Goal: Book appointment/travel/reservation

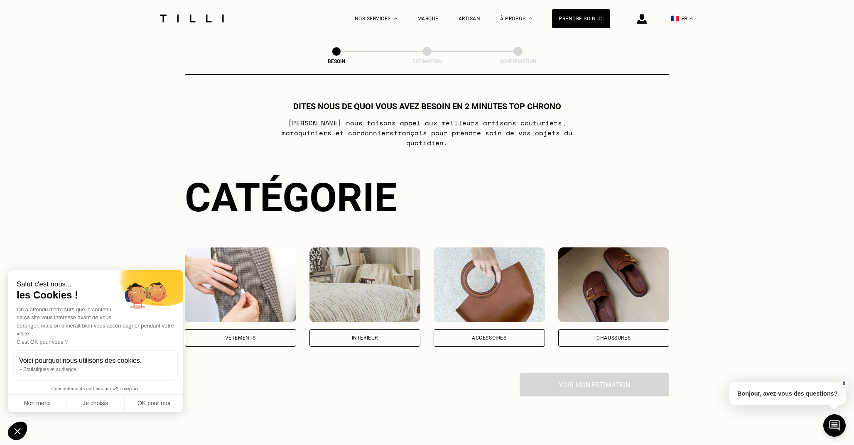
click at [264, 329] on div "Vêtements" at bounding box center [240, 337] width 111 height 17
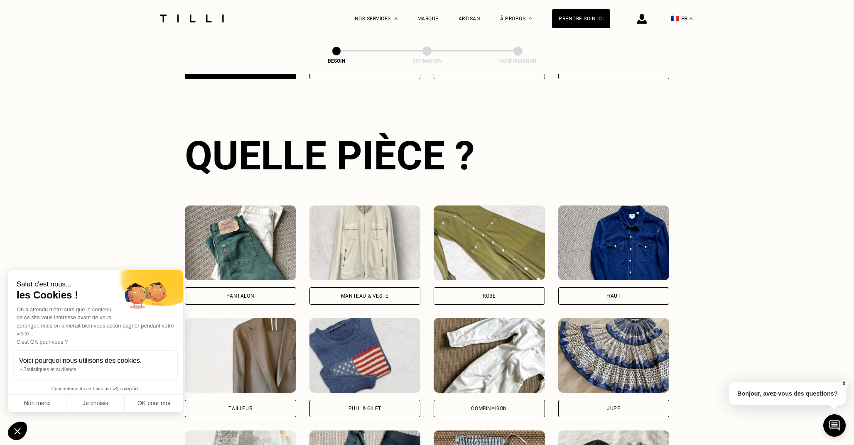
scroll to position [270, 0]
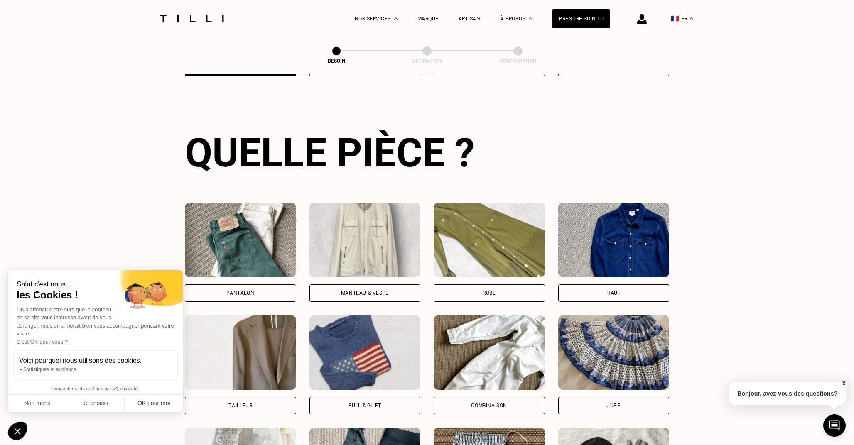
click at [221, 285] on div "Pantalon" at bounding box center [240, 293] width 111 height 17
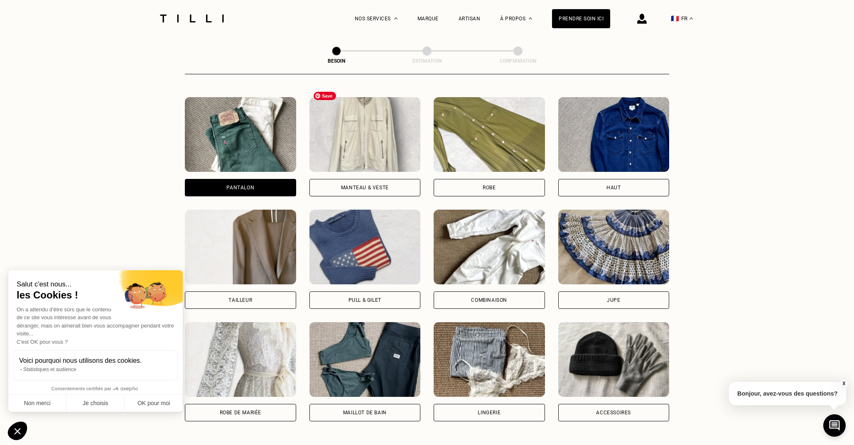
scroll to position [376, 0]
click at [357, 297] on div "Pull & gilet" at bounding box center [365, 299] width 33 height 5
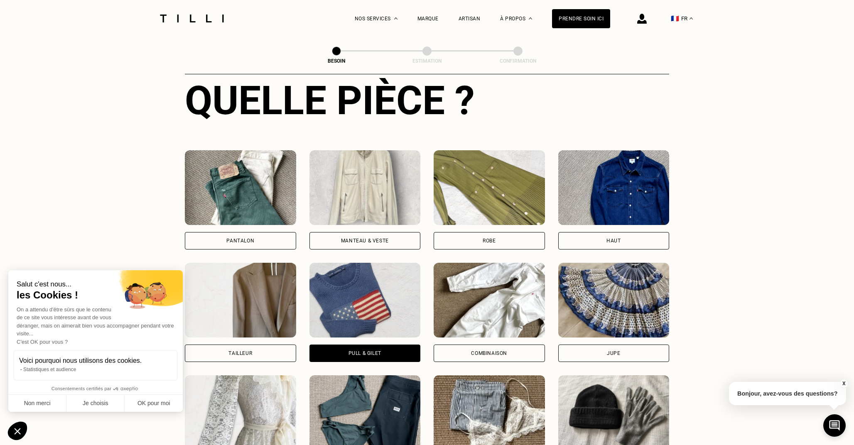
scroll to position [297, 0]
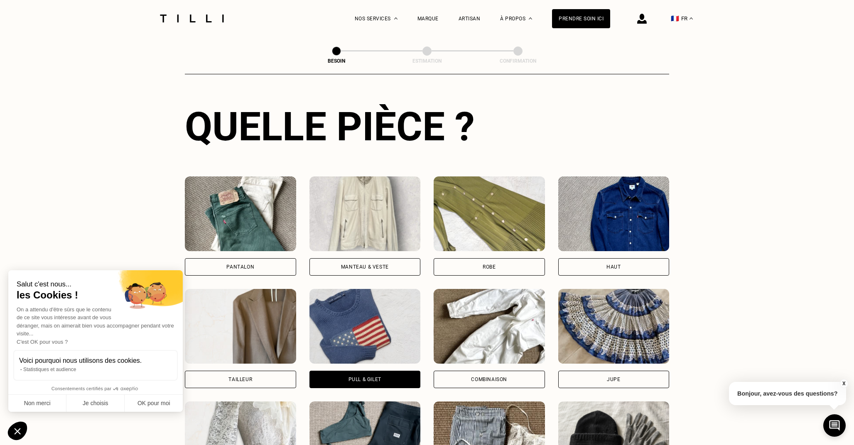
click at [245, 265] on div "Pantalon" at bounding box center [240, 267] width 28 height 5
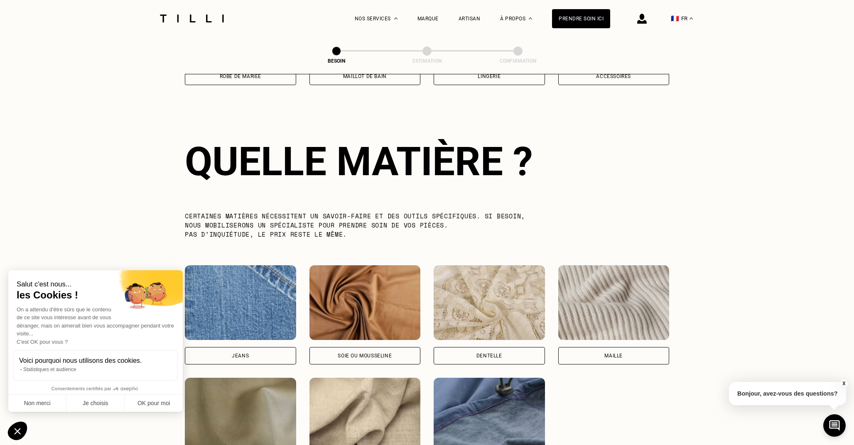
scroll to position [721, 0]
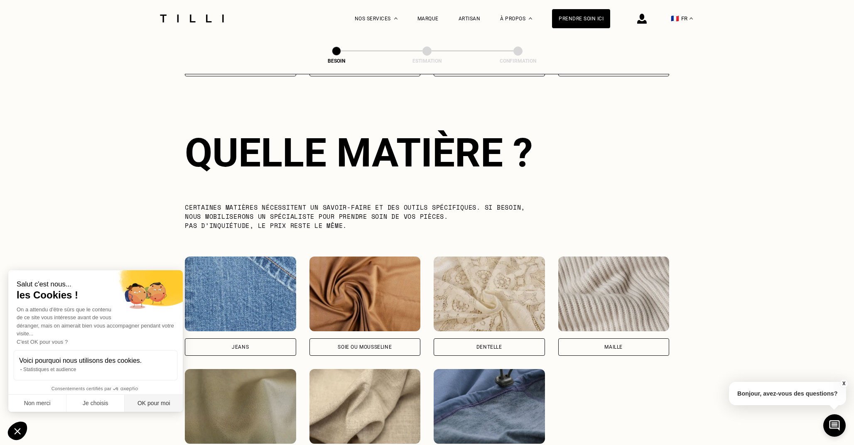
click at [146, 410] on button "OK pour moi" at bounding box center [154, 403] width 58 height 17
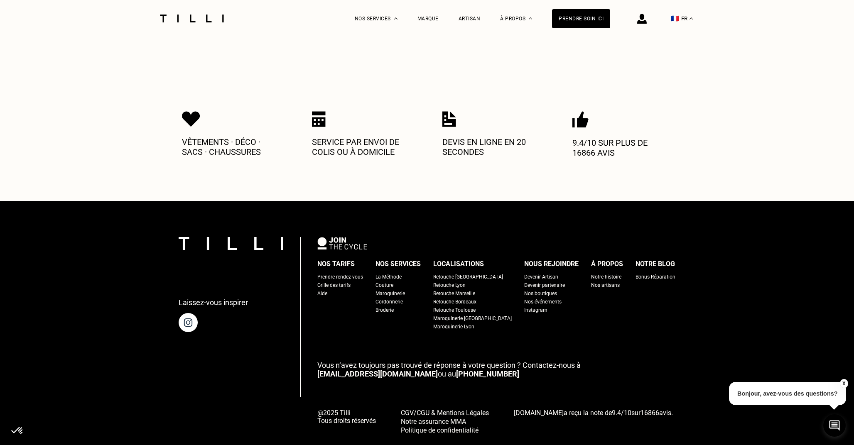
scroll to position [1224, 0]
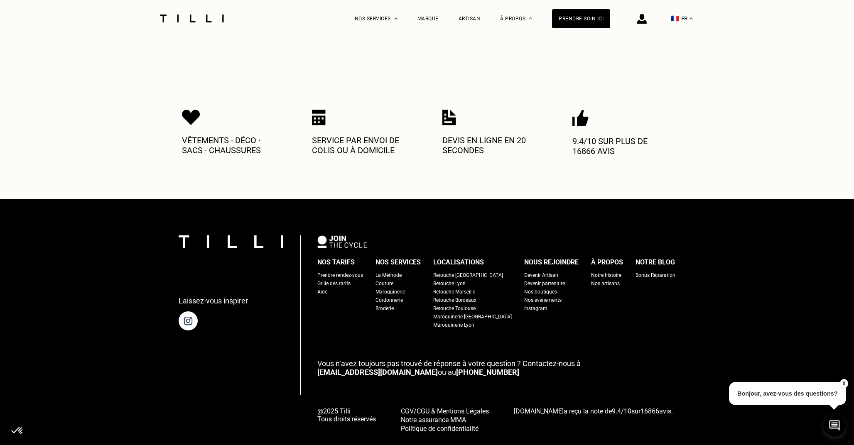
click at [456, 368] on link "[PHONE_NUMBER]" at bounding box center [487, 372] width 63 height 9
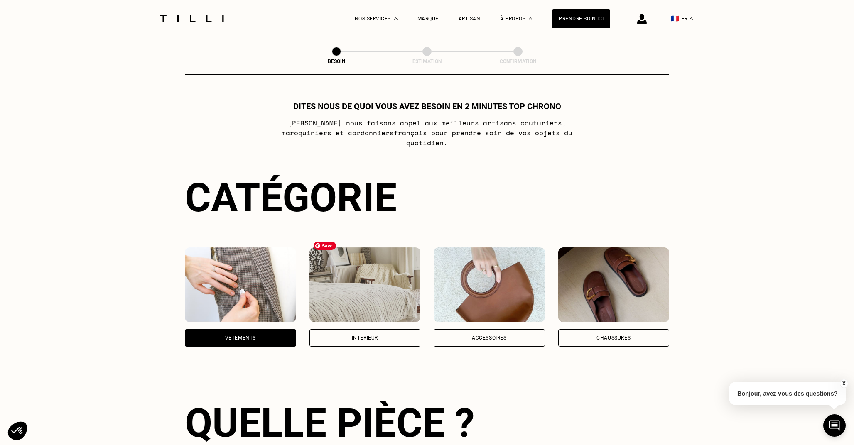
scroll to position [56, 0]
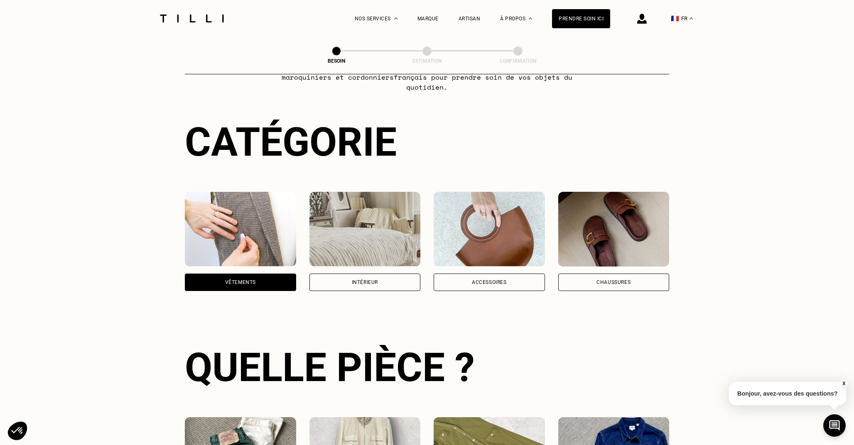
click at [245, 280] on div "Vêtements" at bounding box center [240, 282] width 31 height 5
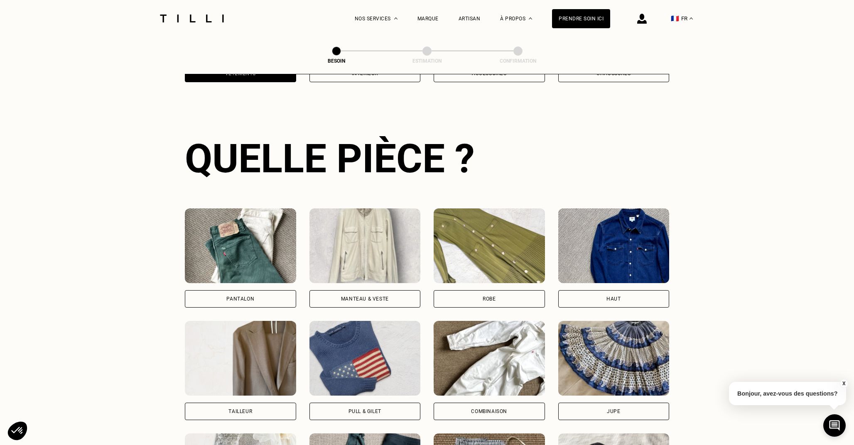
scroll to position [270, 0]
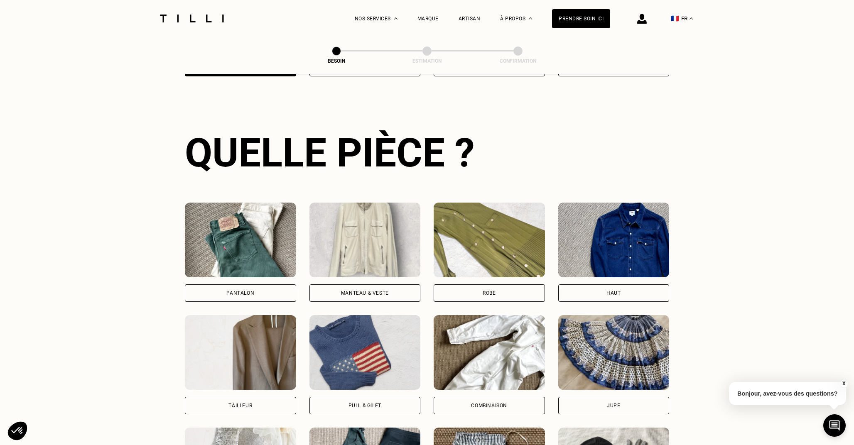
click at [252, 291] on div "Pantalon" at bounding box center [240, 293] width 28 height 5
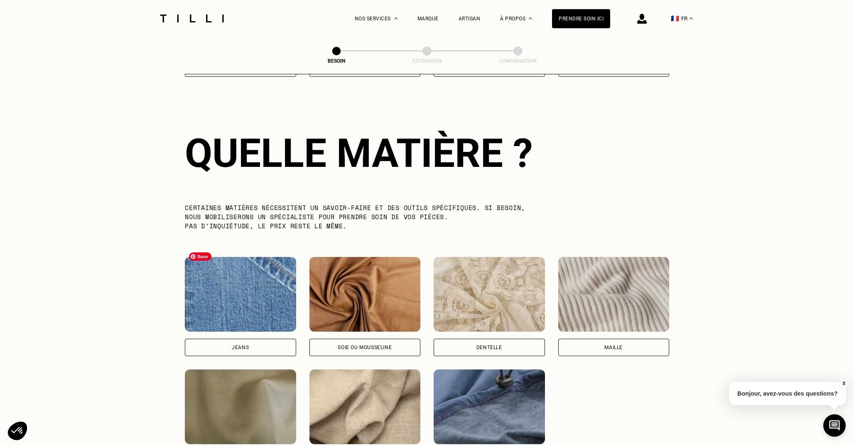
scroll to position [721, 0]
click at [243, 345] on div "Jeans" at bounding box center [240, 347] width 17 height 5
select select "FR"
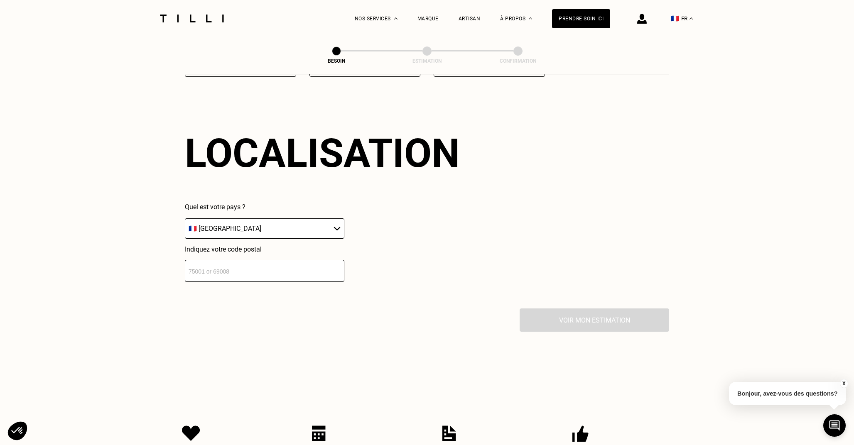
scroll to position [1114, 0]
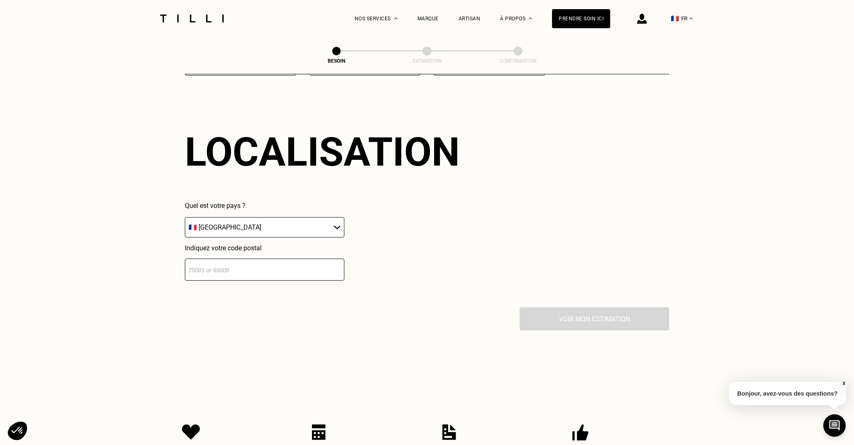
click at [263, 259] on input "number" at bounding box center [265, 270] width 160 height 22
type input "75003"
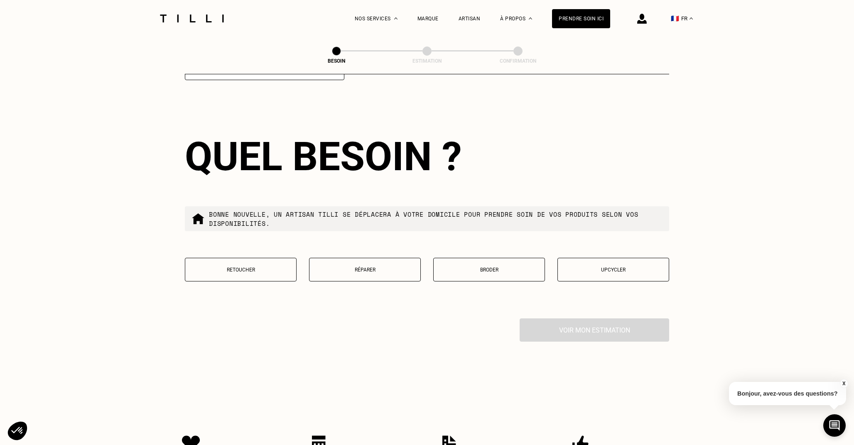
scroll to position [1319, 0]
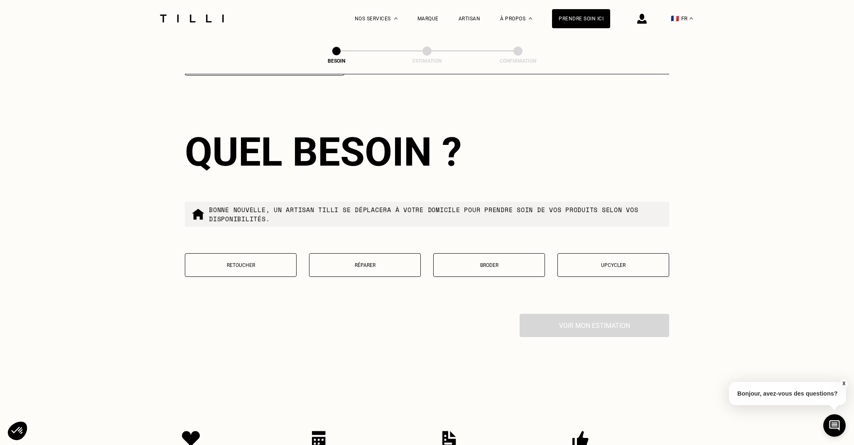
click at [354, 261] on button "Réparer" at bounding box center [365, 265] width 112 height 24
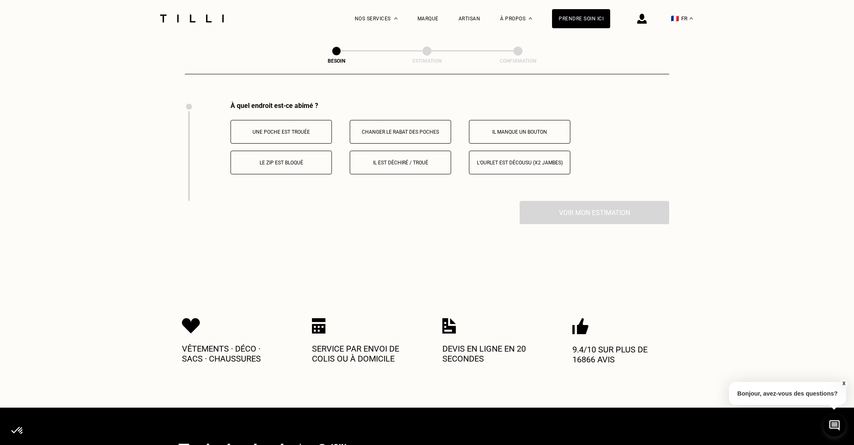
scroll to position [1532, 0]
click at [503, 160] on p "L‘ourlet est décousu (x2 jambes)" at bounding box center [520, 163] width 92 height 6
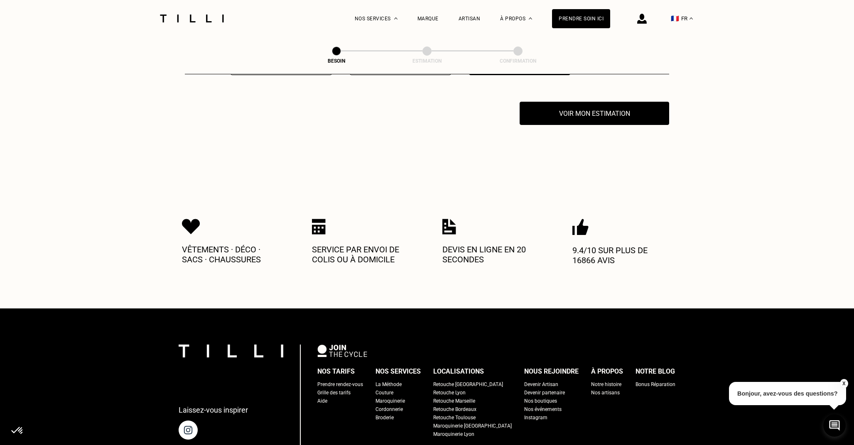
scroll to position [1631, 0]
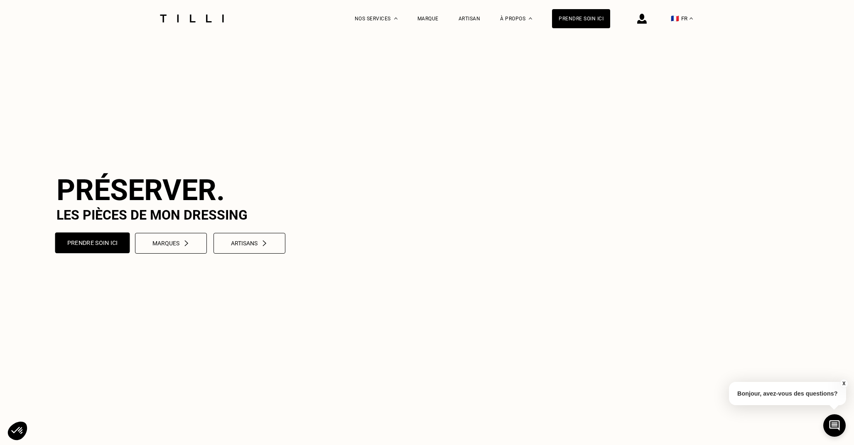
click at [99, 253] on button "Prendre soin ici" at bounding box center [92, 243] width 75 height 21
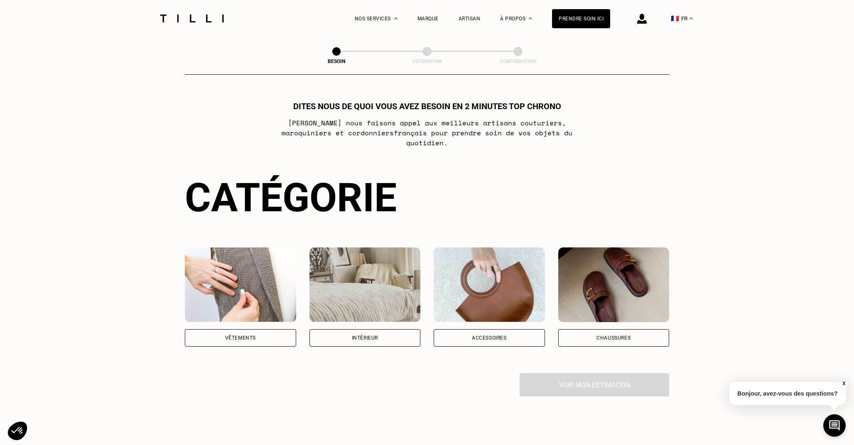
click at [269, 329] on div "Vêtements" at bounding box center [240, 337] width 111 height 17
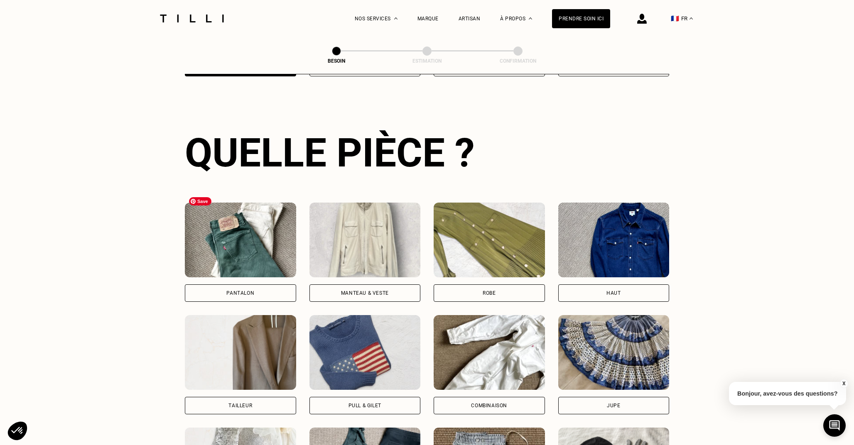
click at [266, 250] on img at bounding box center [240, 240] width 111 height 75
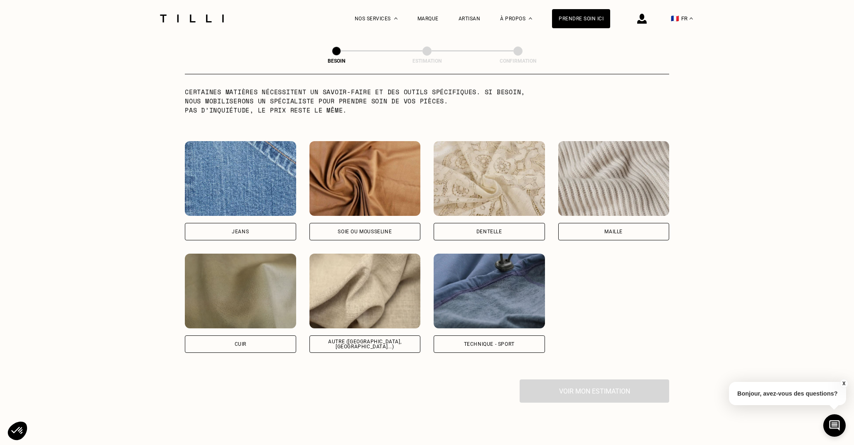
scroll to position [837, 0]
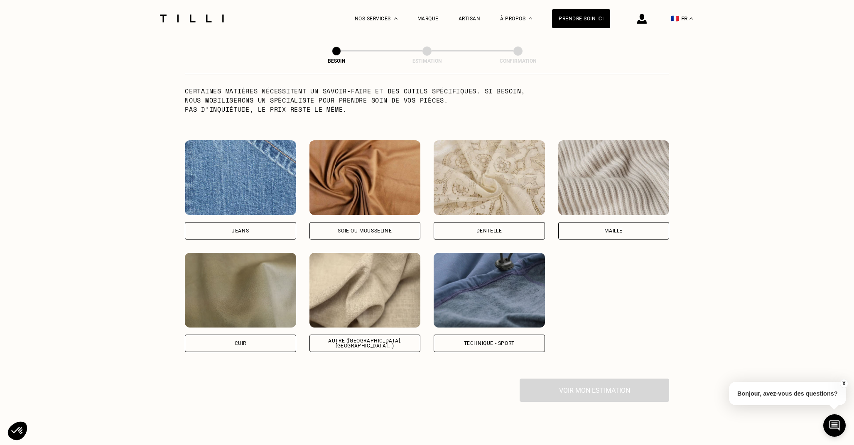
click at [373, 339] on div "Autre ([GEOGRAPHIC_DATA], [GEOGRAPHIC_DATA]...)" at bounding box center [365, 344] width 97 height 10
select select "FR"
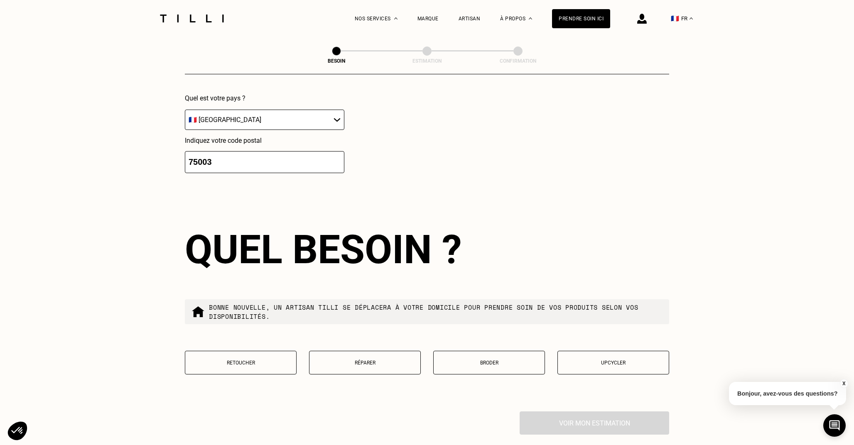
scroll to position [1228, 0]
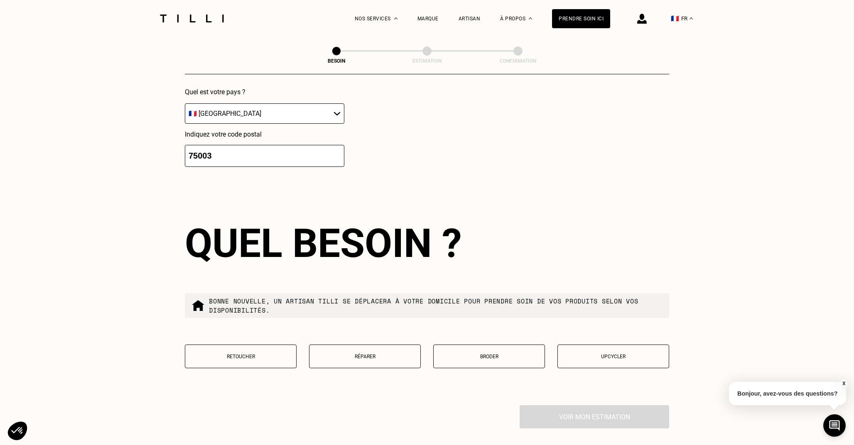
click at [371, 354] on p "Réparer" at bounding box center [365, 357] width 103 height 6
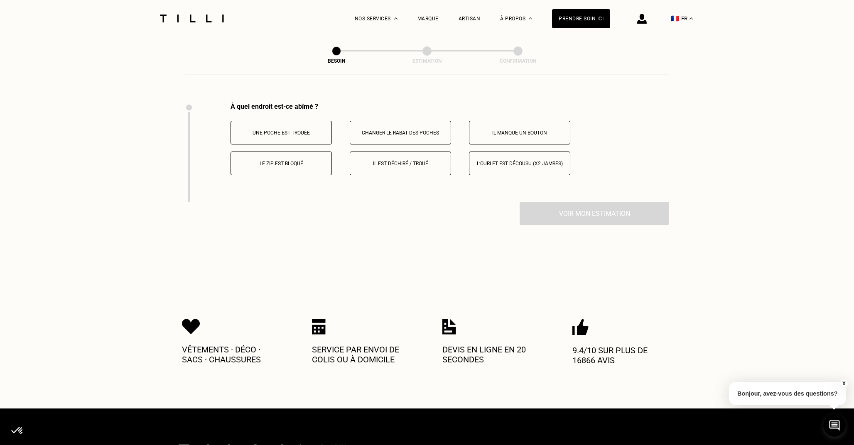
scroll to position [1532, 0]
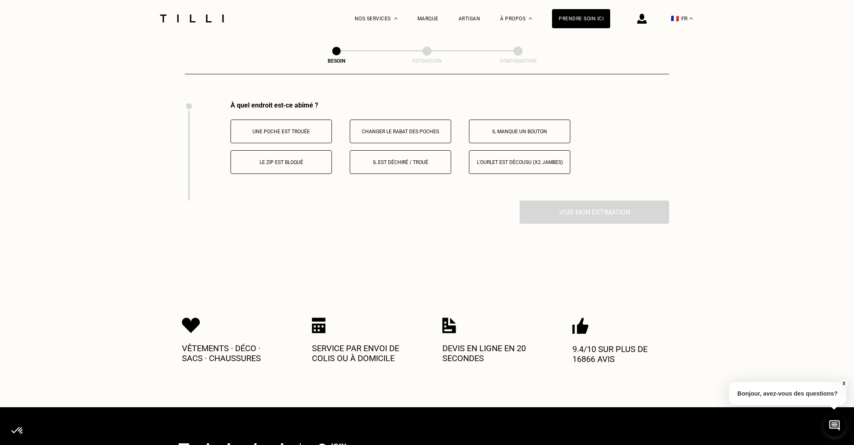
click at [424, 158] on button "Il est déchiré / troué" at bounding box center [400, 162] width 101 height 24
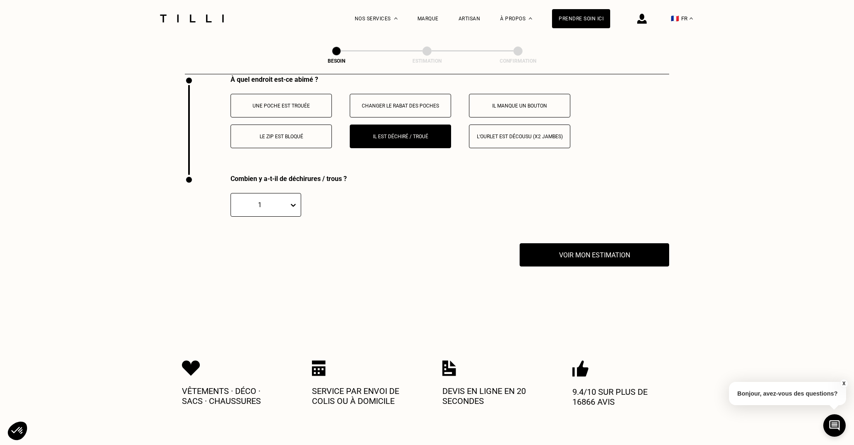
scroll to position [1530, 0]
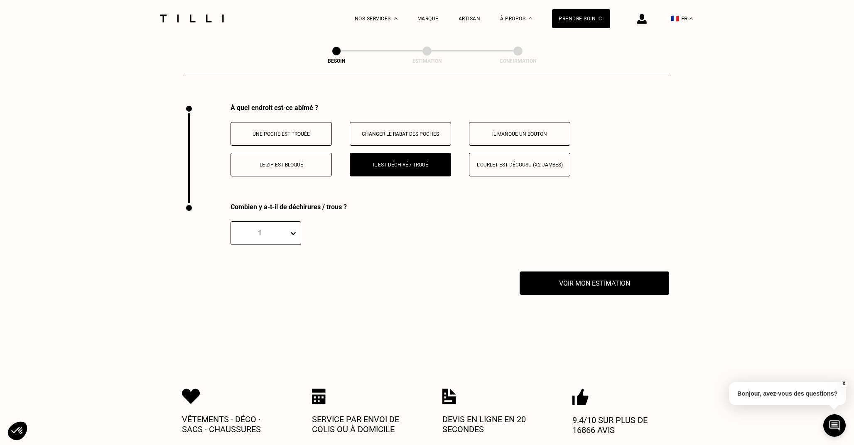
click at [495, 160] on button "L‘ourlet est décousu (x2 jambes)" at bounding box center [519, 165] width 101 height 24
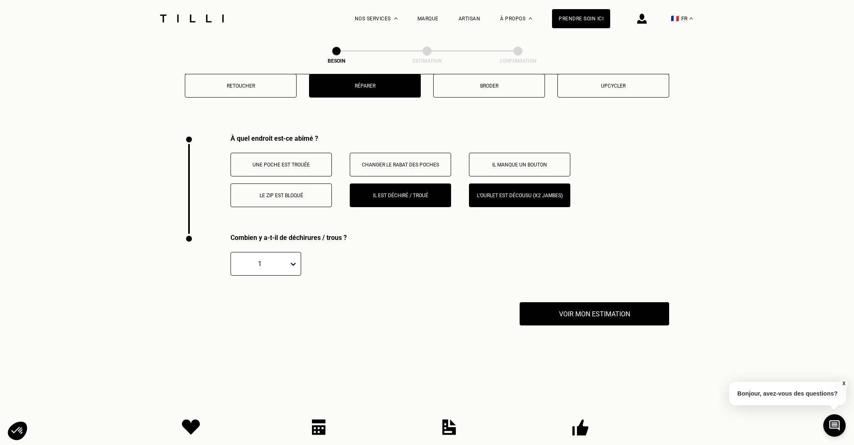
scroll to position [1496, 0]
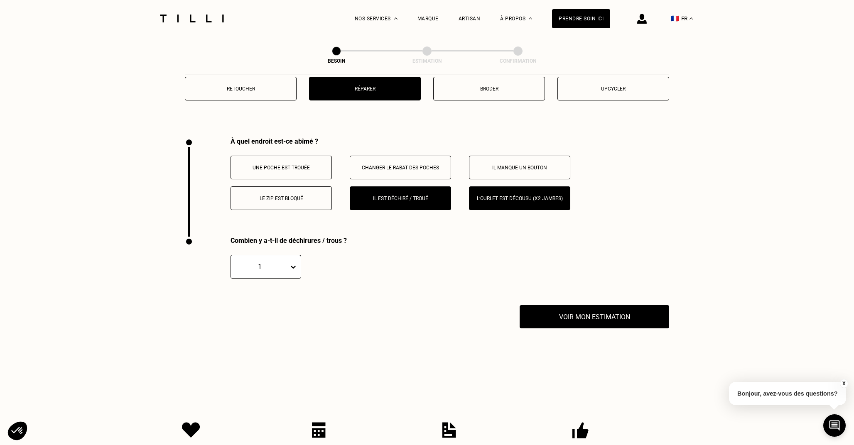
click at [409, 196] on p "Il est déchiré / troué" at bounding box center [400, 199] width 92 height 6
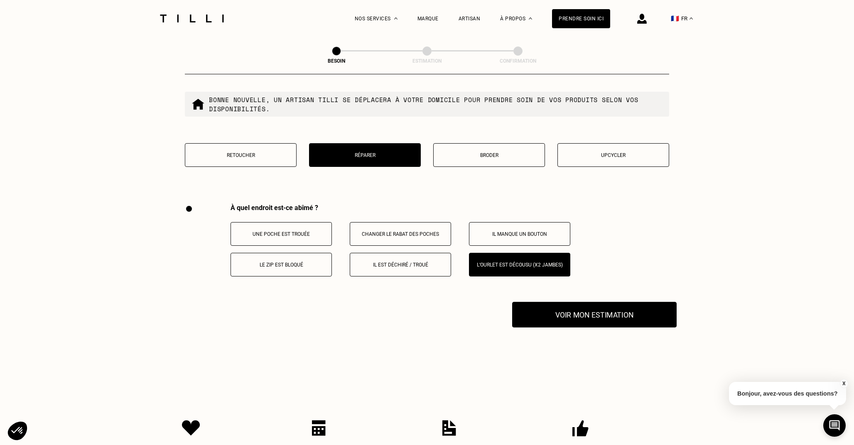
scroll to position [1421, 0]
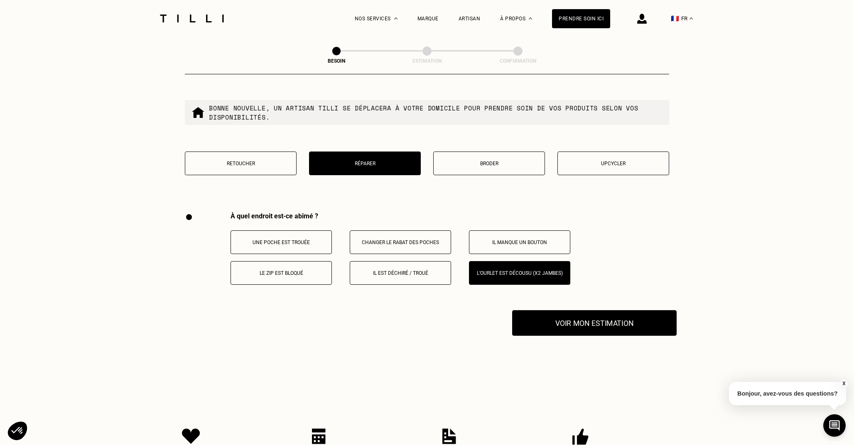
click at [585, 320] on button "Voir mon estimation" at bounding box center [594, 323] width 164 height 26
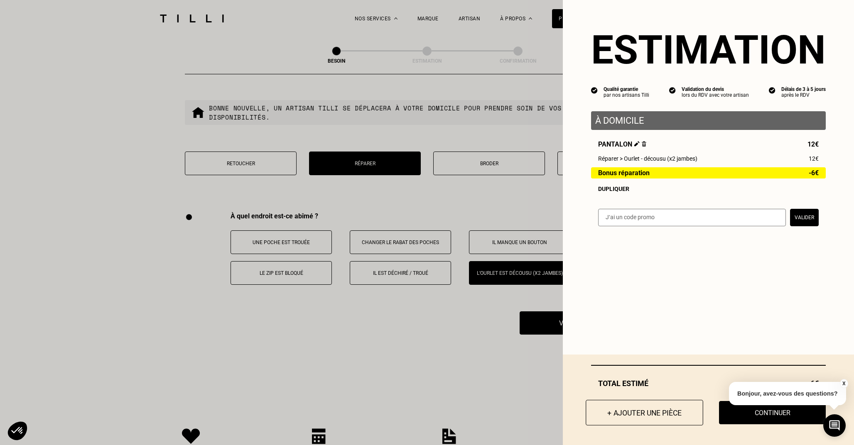
click at [653, 417] on button "+ Ajouter une pièce" at bounding box center [645, 413] width 118 height 26
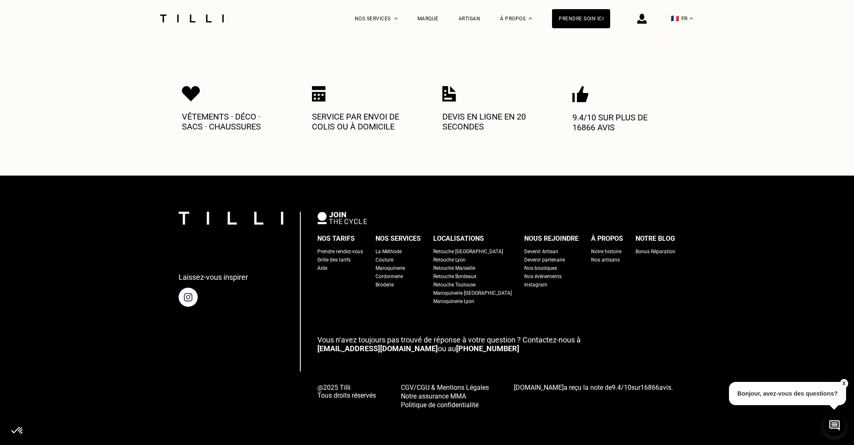
scroll to position [0, 0]
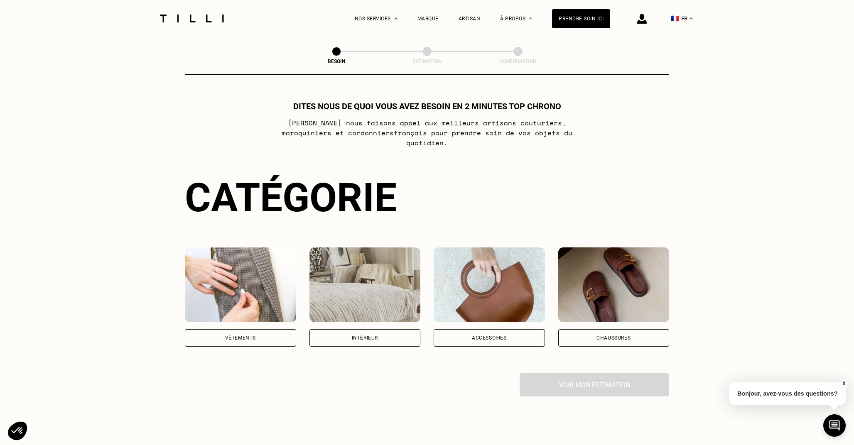
click at [249, 336] on div "Vêtements" at bounding box center [240, 338] width 31 height 5
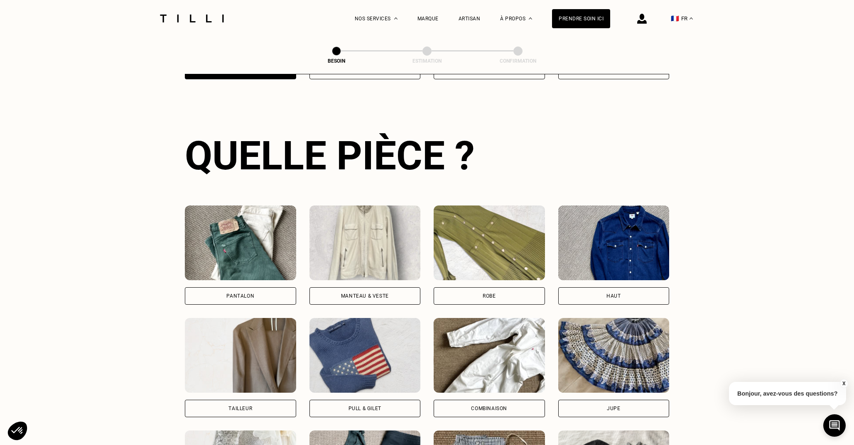
scroll to position [270, 0]
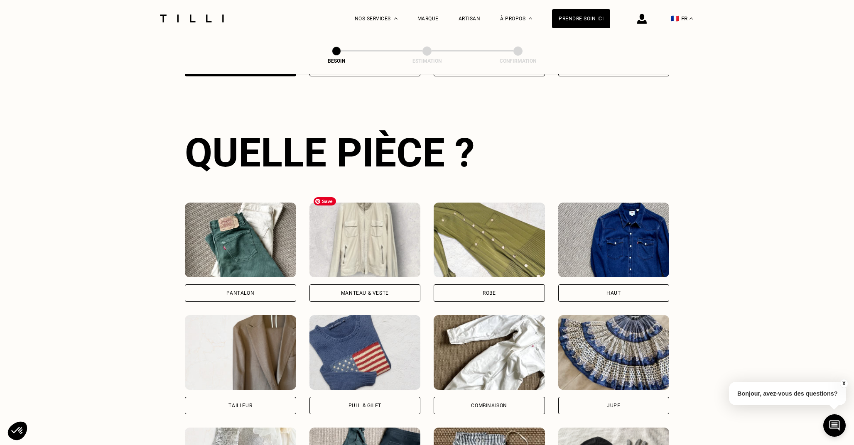
click at [248, 260] on img at bounding box center [240, 240] width 111 height 75
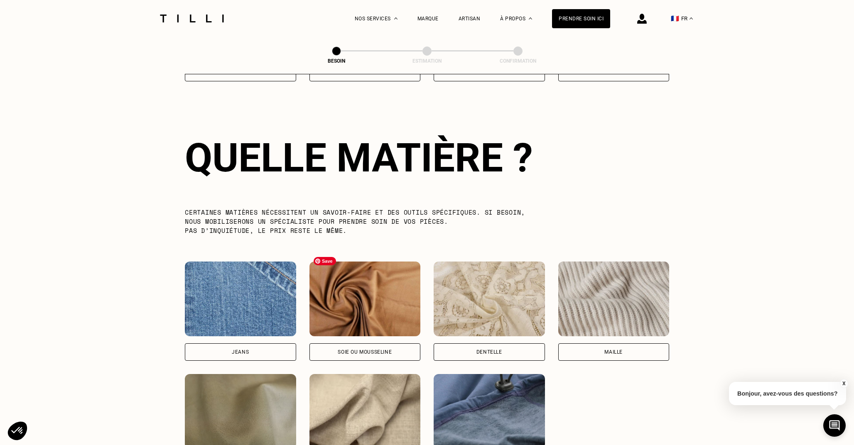
scroll to position [721, 0]
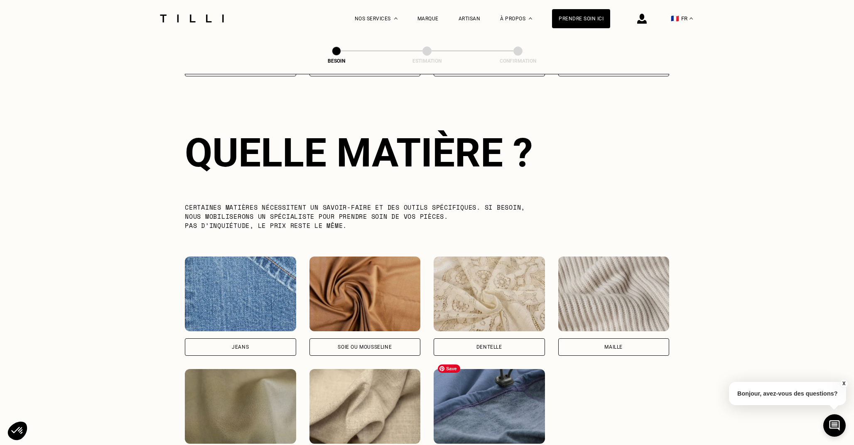
click at [398, 402] on img at bounding box center [364, 406] width 111 height 75
select select "FR"
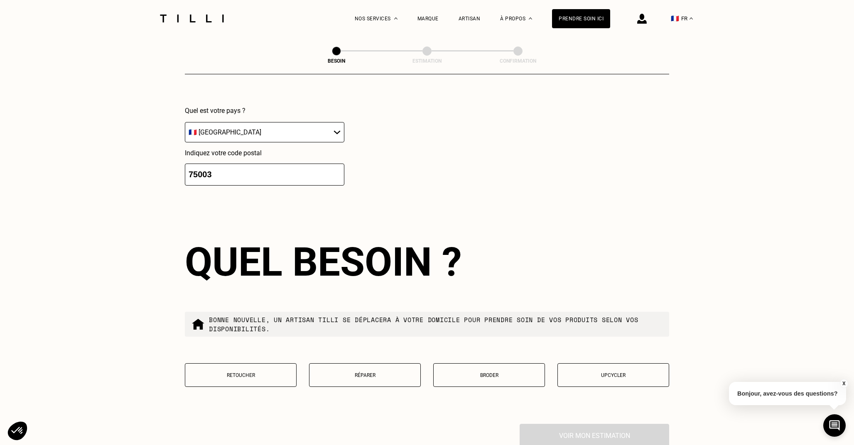
scroll to position [1212, 0]
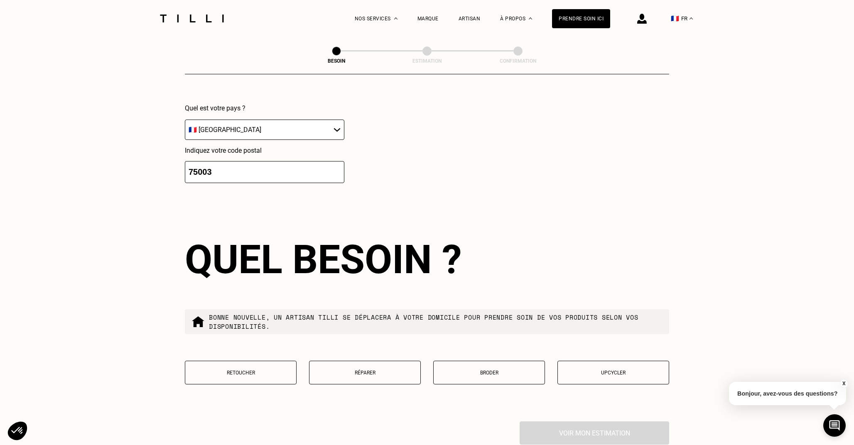
click at [372, 371] on button "Réparer" at bounding box center [365, 373] width 112 height 24
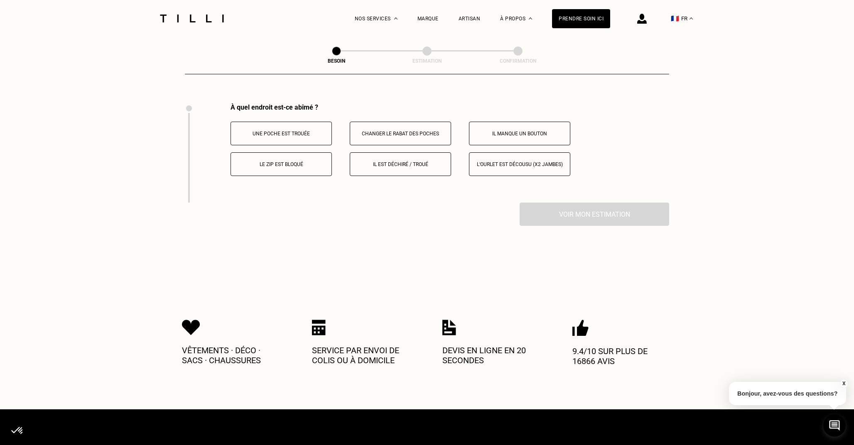
scroll to position [1532, 0]
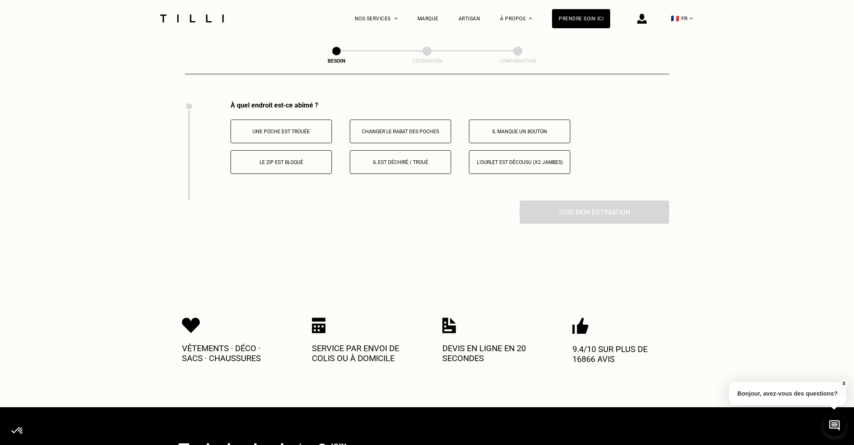
click at [514, 160] on p "L‘ourlet est décousu (x2 jambes)" at bounding box center [520, 163] width 92 height 6
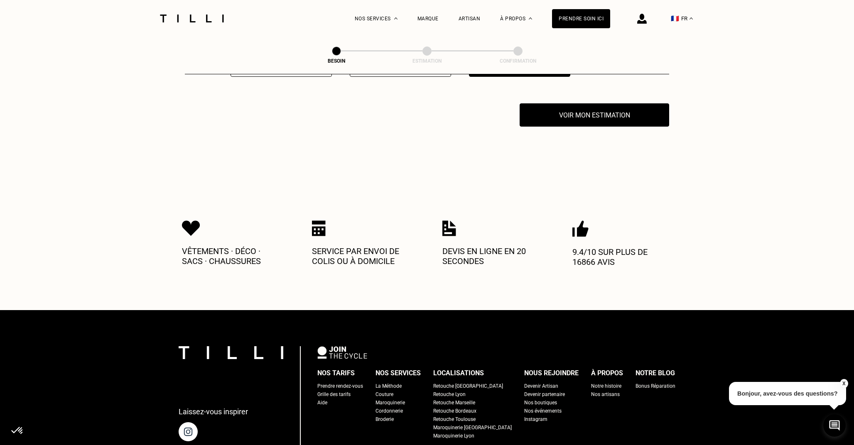
scroll to position [1631, 0]
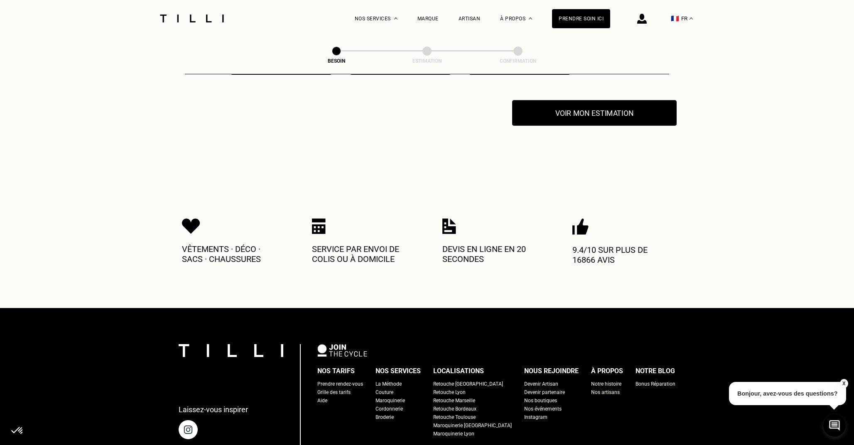
click at [586, 104] on button "Voir mon estimation" at bounding box center [594, 113] width 164 height 26
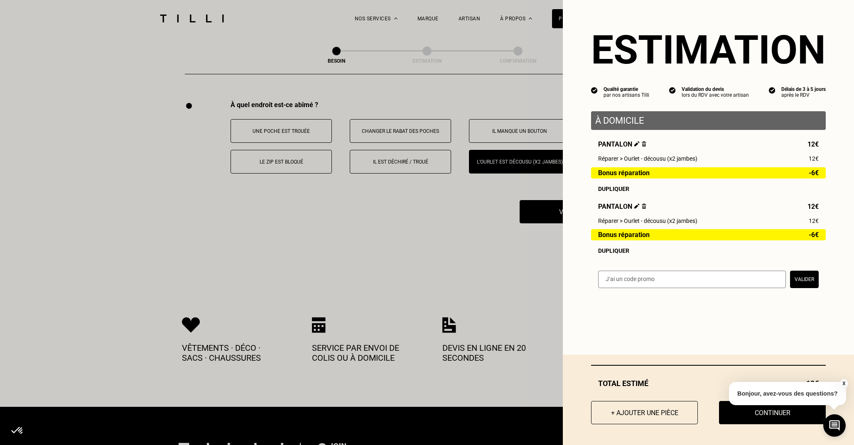
scroll to position [1530, 0]
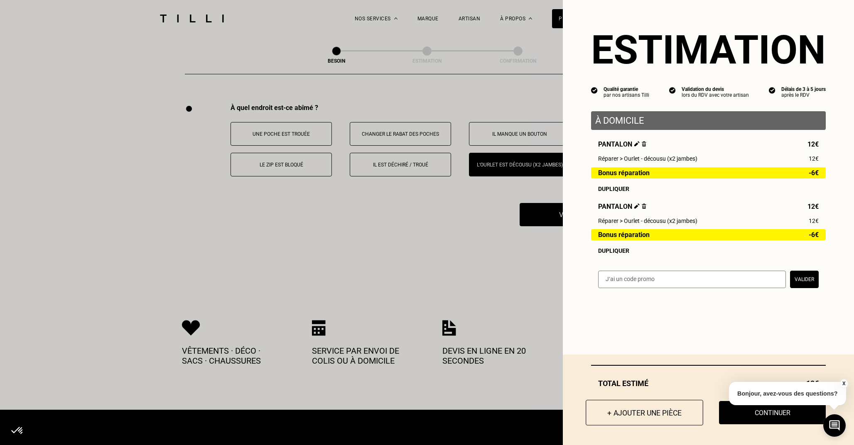
click at [653, 418] on button "+ Ajouter une pièce" at bounding box center [645, 413] width 118 height 26
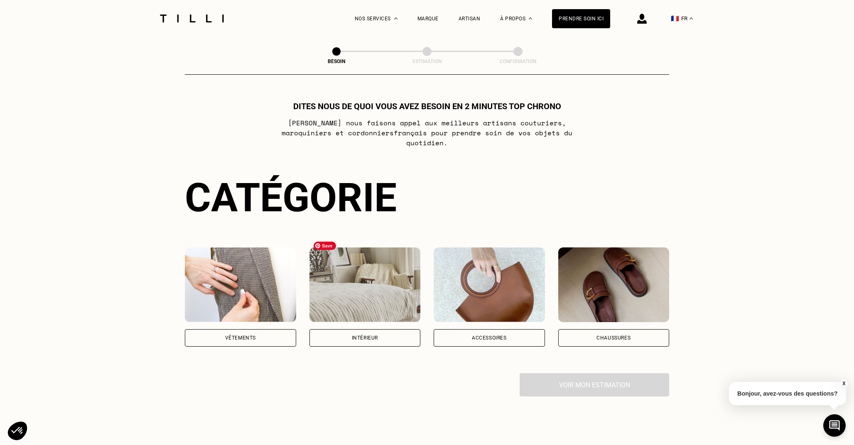
scroll to position [29, 0]
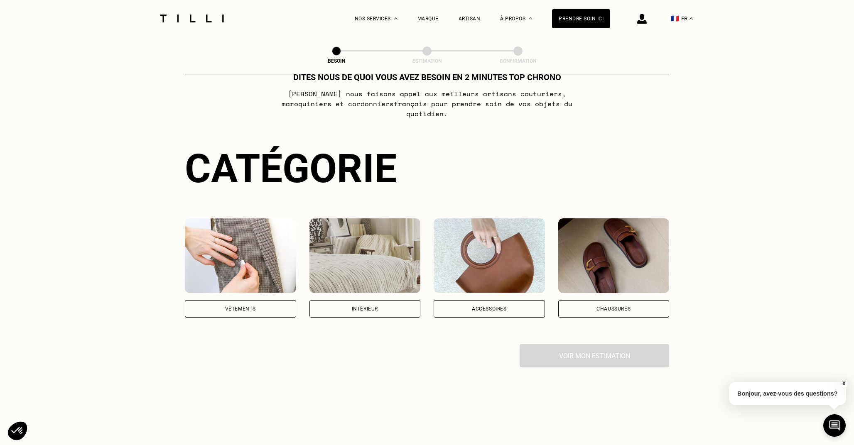
click at [255, 307] on div "Vêtements" at bounding box center [240, 309] width 31 height 5
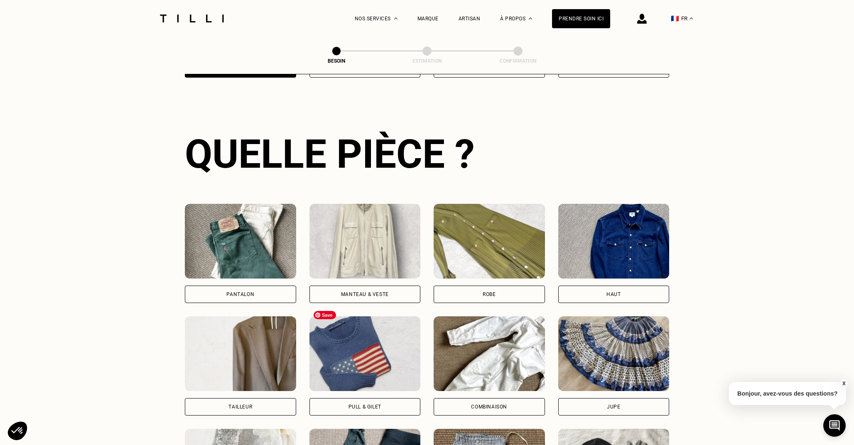
scroll to position [270, 0]
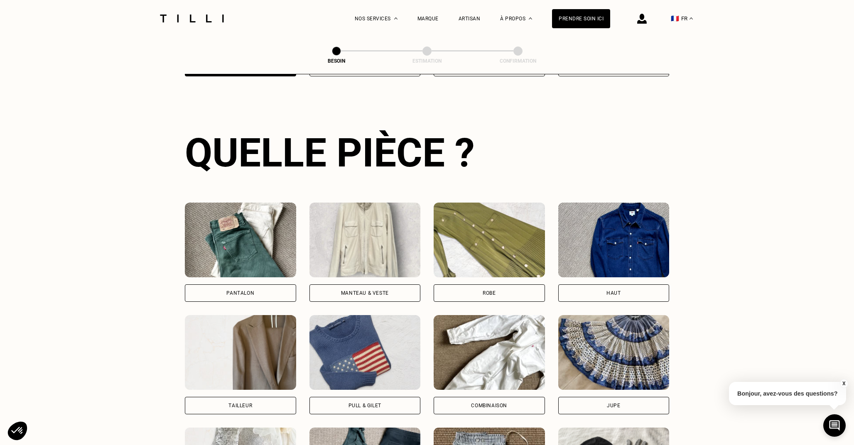
click at [252, 285] on div "Pantalon" at bounding box center [240, 293] width 111 height 17
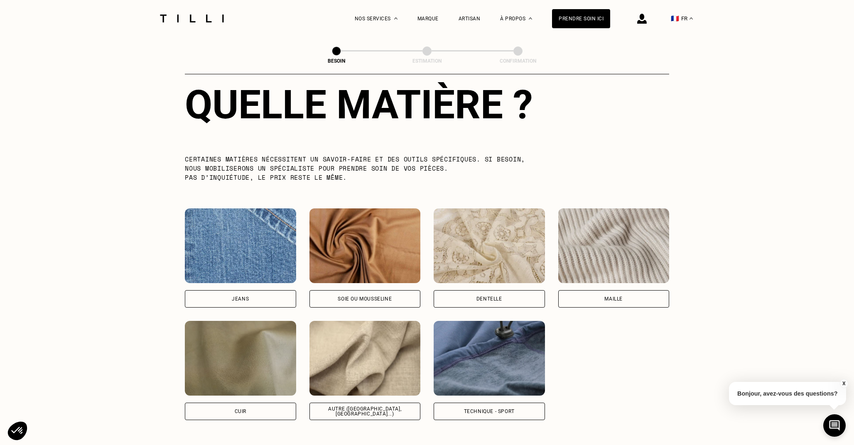
click at [356, 407] on div "Autre ([GEOGRAPHIC_DATA], [GEOGRAPHIC_DATA]...)" at bounding box center [365, 412] width 97 height 10
select select "FR"
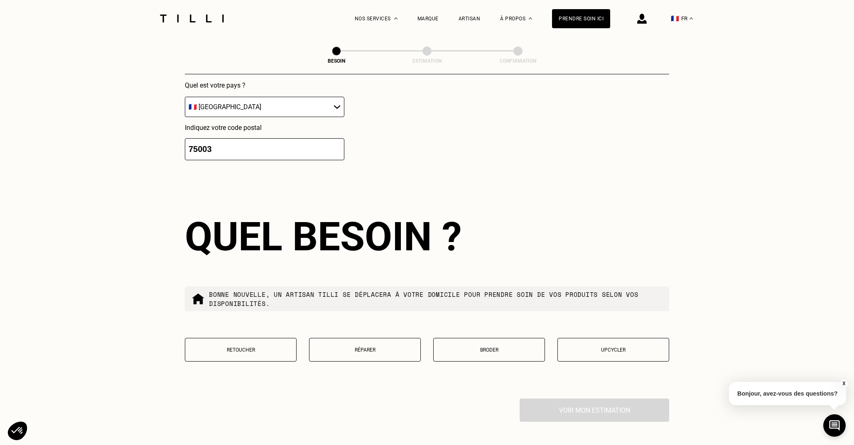
scroll to position [1240, 0]
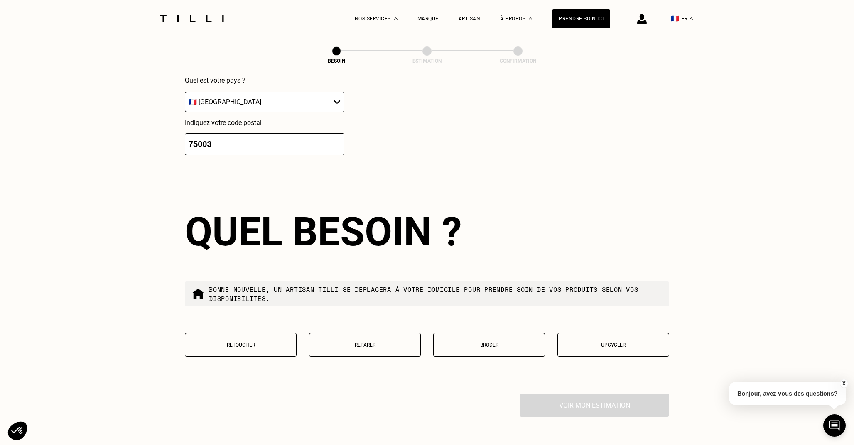
click at [366, 342] on p "Réparer" at bounding box center [365, 345] width 103 height 6
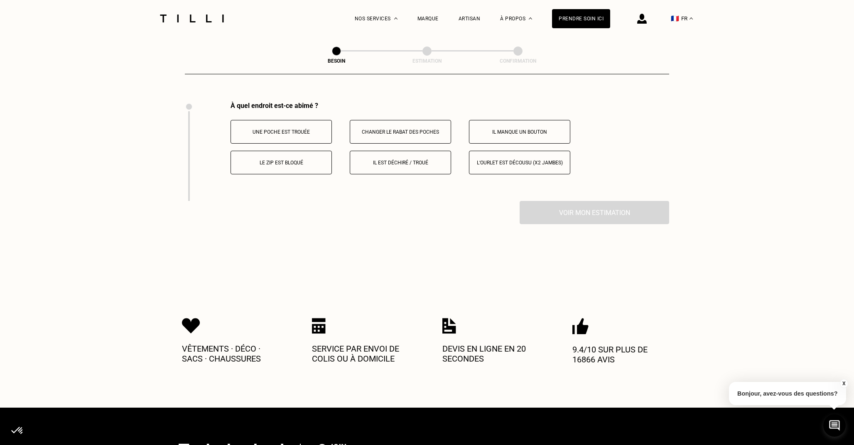
scroll to position [1532, 0]
click at [276, 160] on p "Le zip est bloqué" at bounding box center [281, 163] width 92 height 6
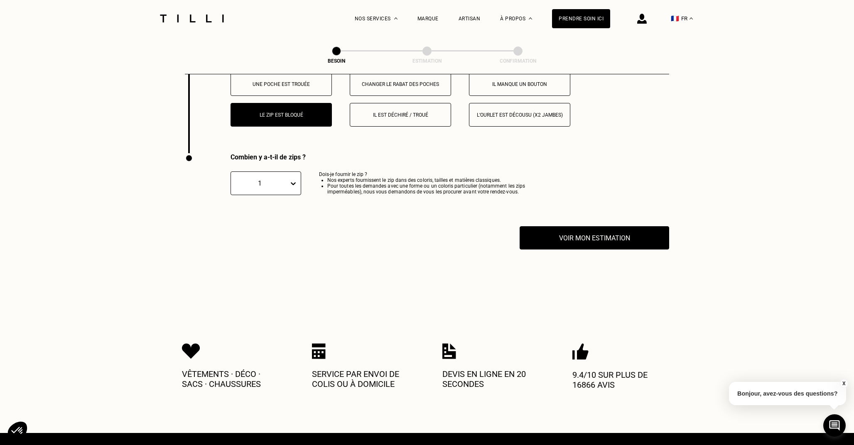
scroll to position [1577, 0]
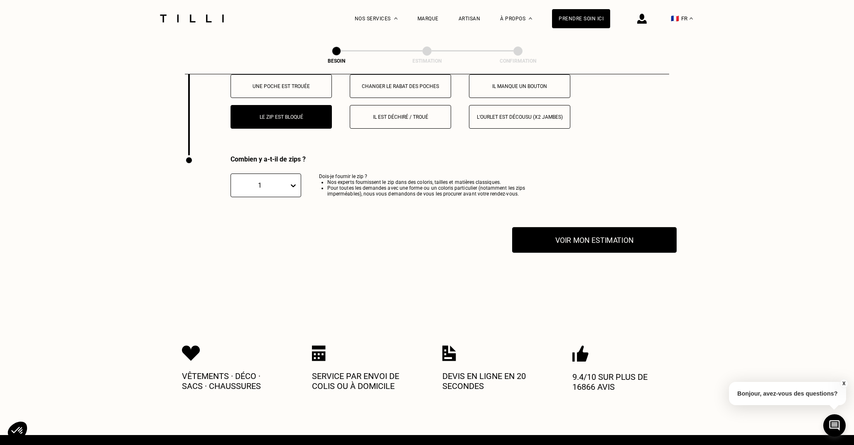
click at [575, 231] on button "Voir mon estimation" at bounding box center [594, 240] width 164 height 26
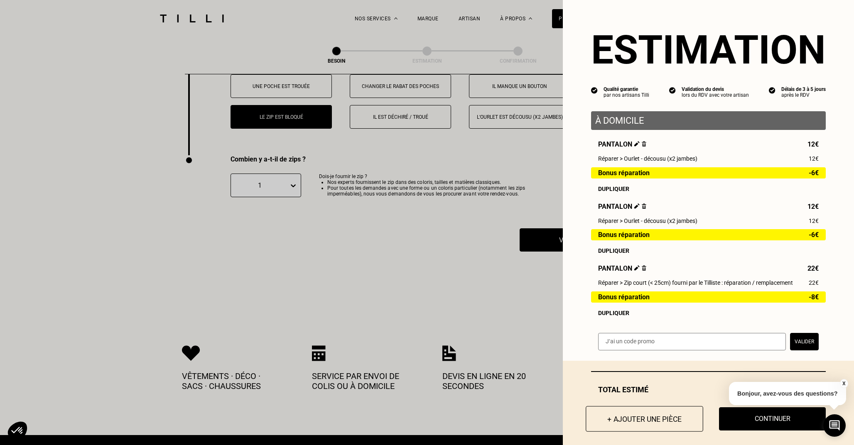
click at [648, 420] on button "+ Ajouter une pièce" at bounding box center [645, 419] width 118 height 26
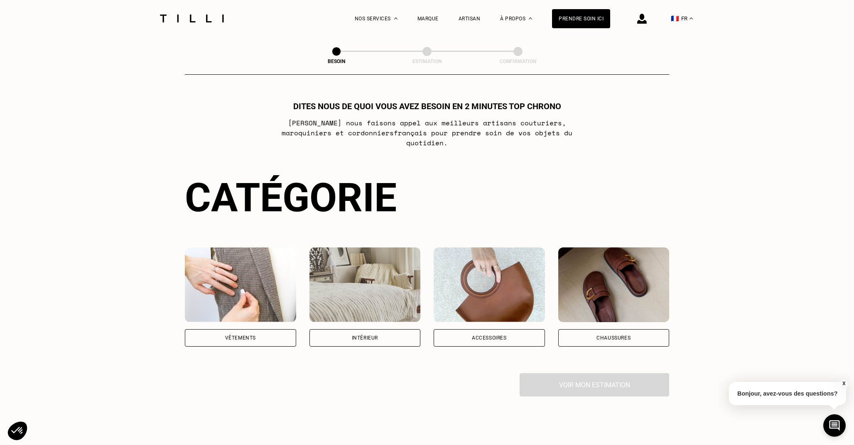
click at [249, 332] on div "Vêtements" at bounding box center [240, 337] width 111 height 17
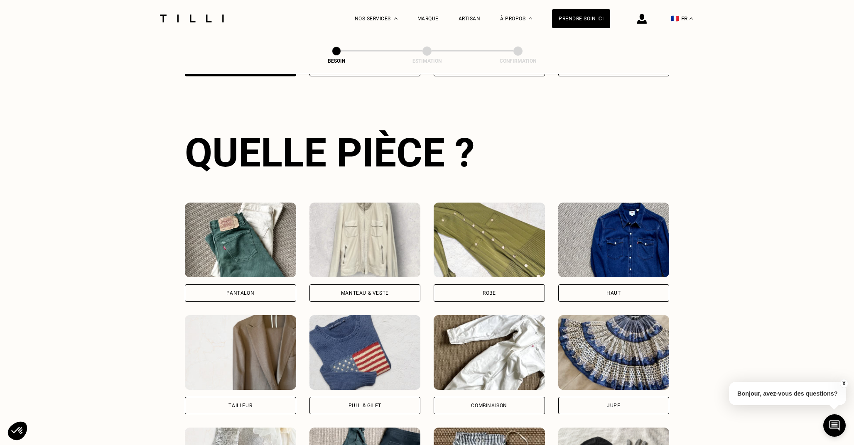
click at [258, 285] on div "Pantalon" at bounding box center [240, 293] width 111 height 17
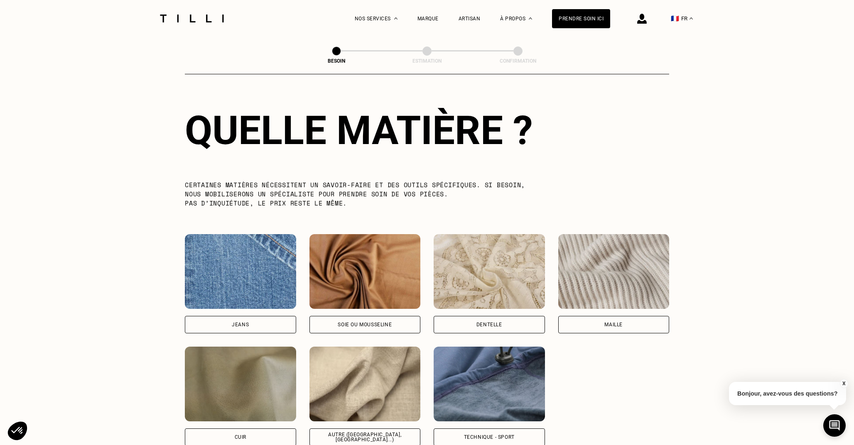
scroll to position [754, 0]
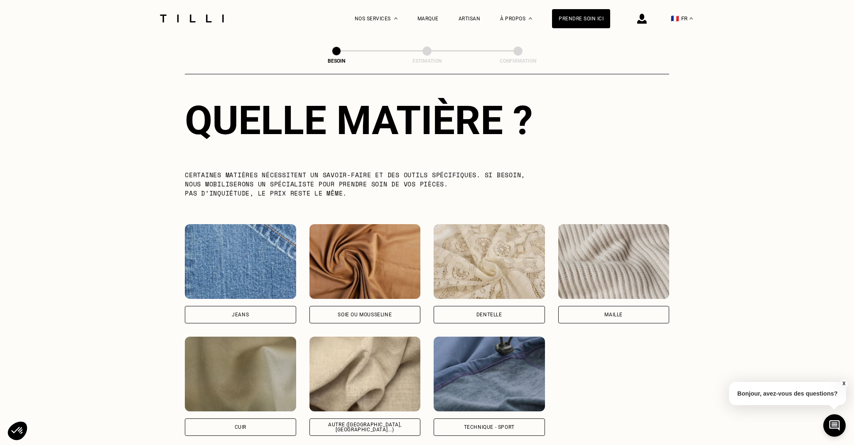
click at [384, 422] on div "Autre ([GEOGRAPHIC_DATA], [GEOGRAPHIC_DATA]...)" at bounding box center [365, 427] width 97 height 10
select select "FR"
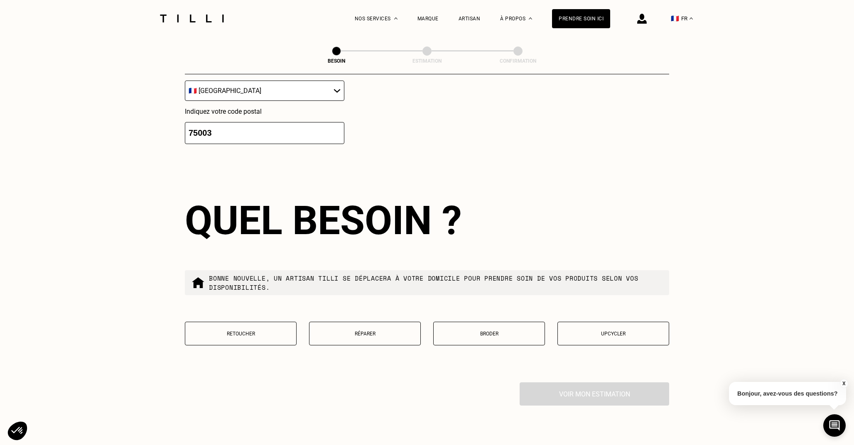
scroll to position [1250, 0]
click at [377, 330] on button "Réparer" at bounding box center [365, 334] width 112 height 24
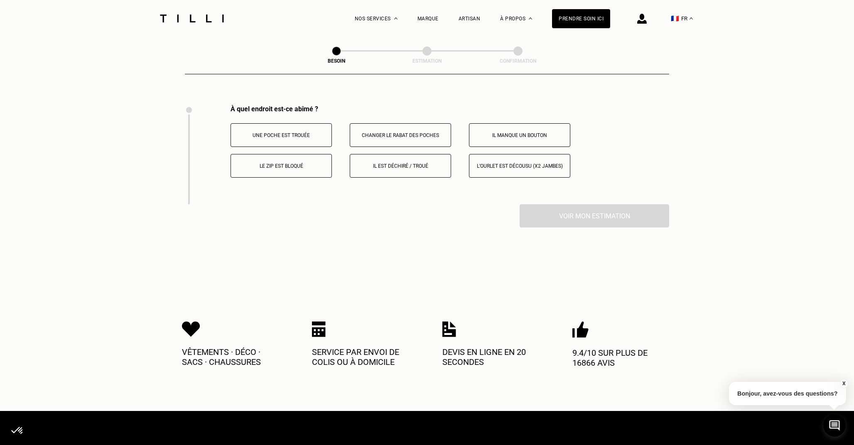
scroll to position [1532, 0]
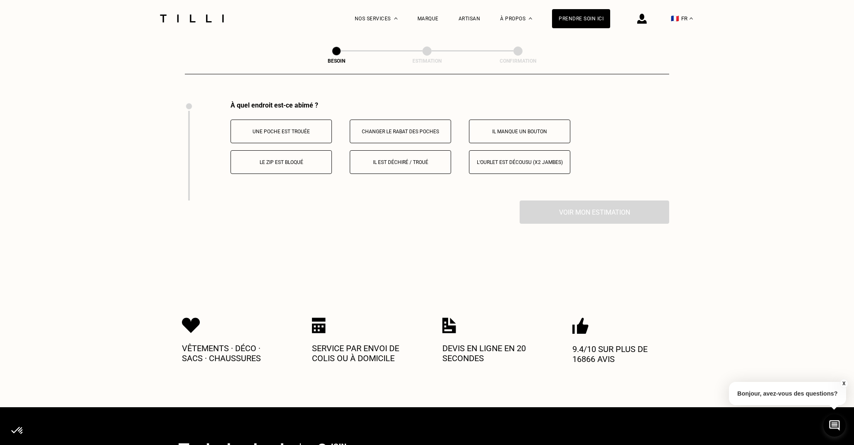
click at [513, 120] on button "Il manque un bouton" at bounding box center [519, 132] width 101 height 24
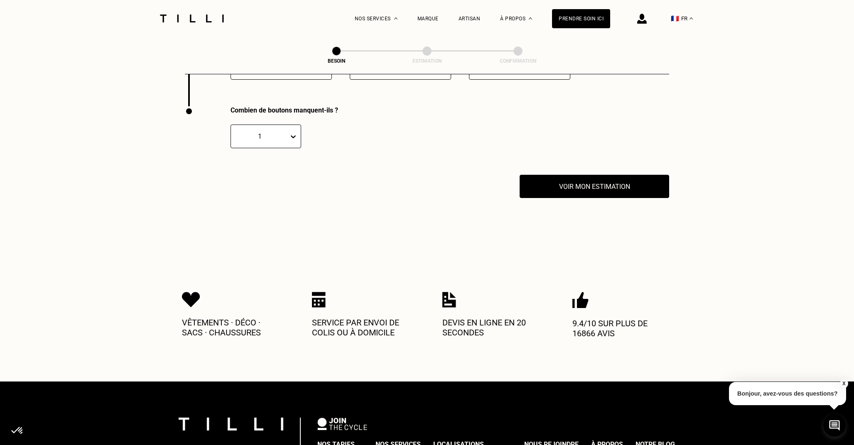
scroll to position [1631, 0]
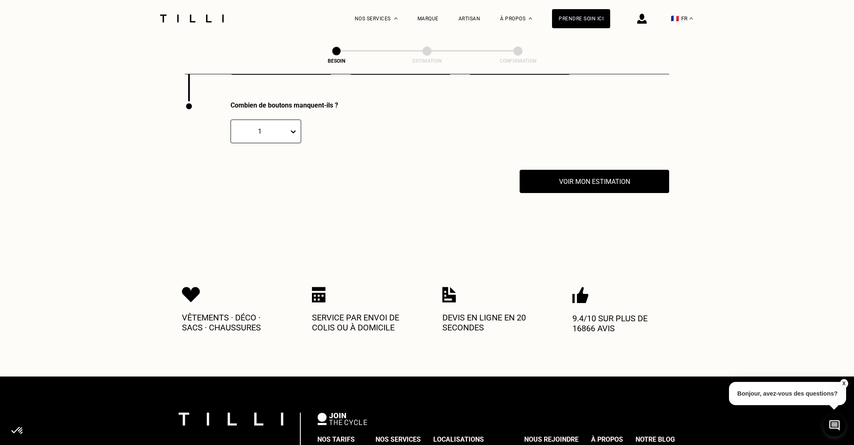
click at [282, 128] on div "1" at bounding box center [259, 132] width 49 height 8
click at [281, 164] on div "2" at bounding box center [266, 171] width 71 height 15
click at [579, 184] on button "Voir mon estimation" at bounding box center [594, 182] width 164 height 26
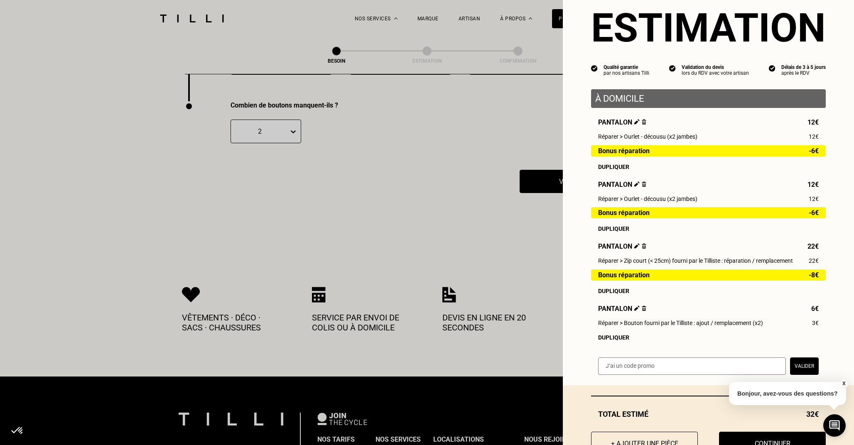
scroll to position [40, 0]
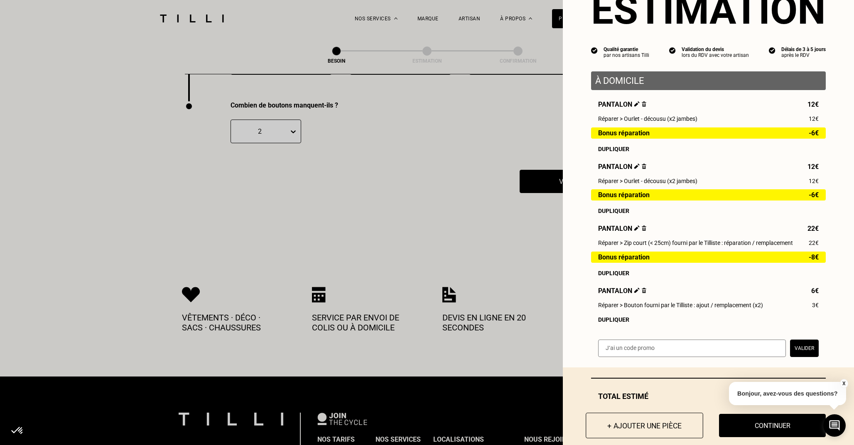
click at [643, 421] on button "+ Ajouter une pièce" at bounding box center [645, 426] width 118 height 26
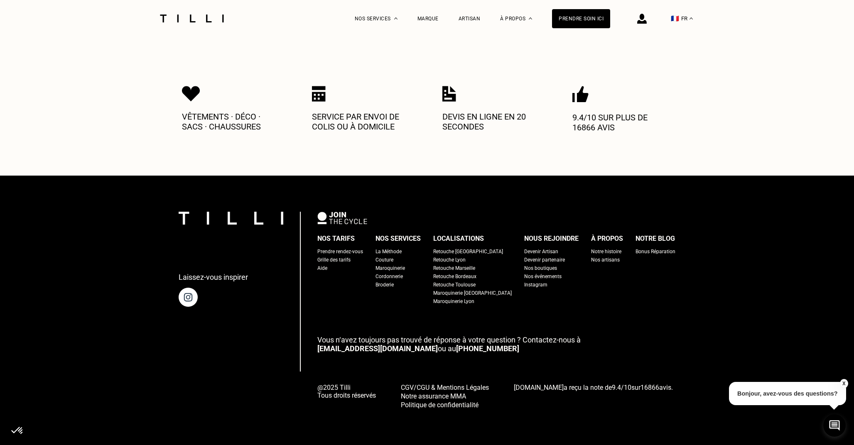
scroll to position [0, 0]
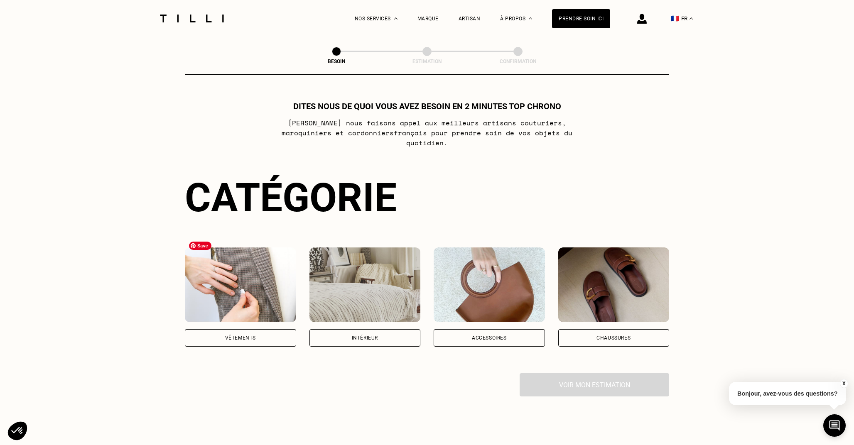
click at [254, 329] on div "Vêtements" at bounding box center [240, 337] width 111 height 17
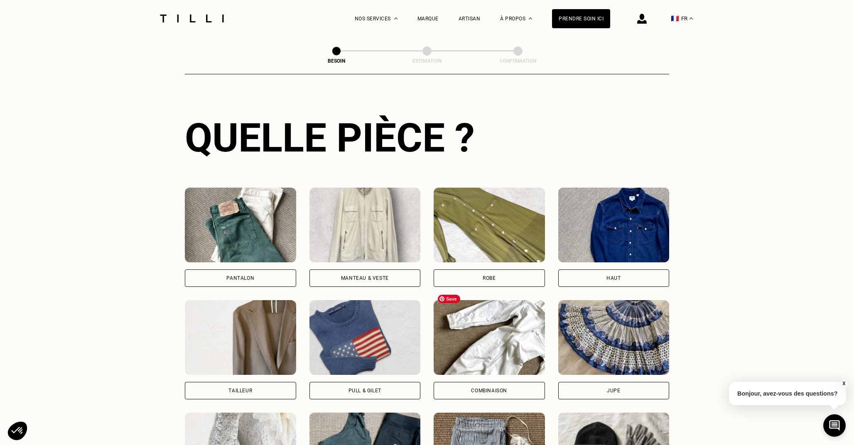
scroll to position [289, 0]
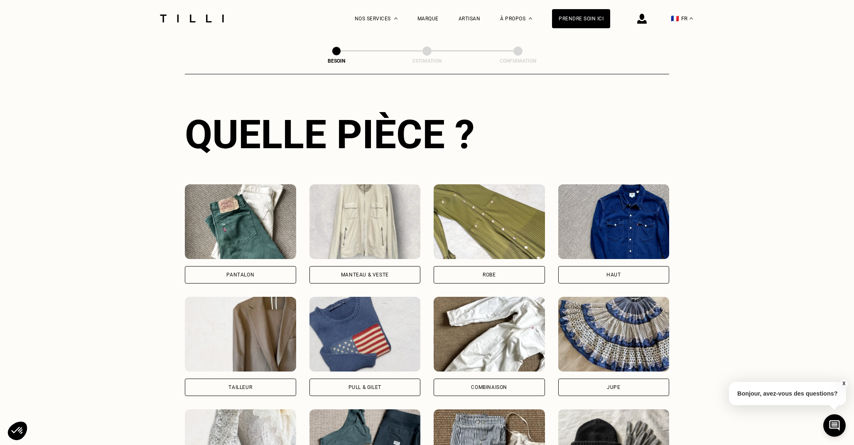
click at [276, 269] on div "Pantalon" at bounding box center [240, 274] width 111 height 17
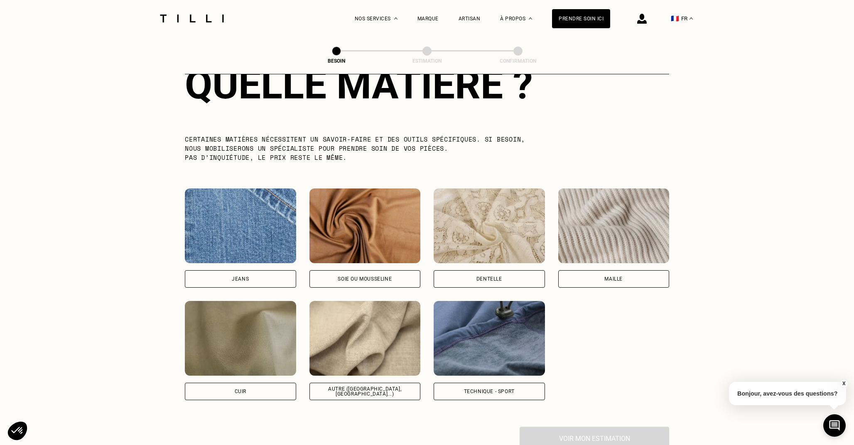
scroll to position [792, 0]
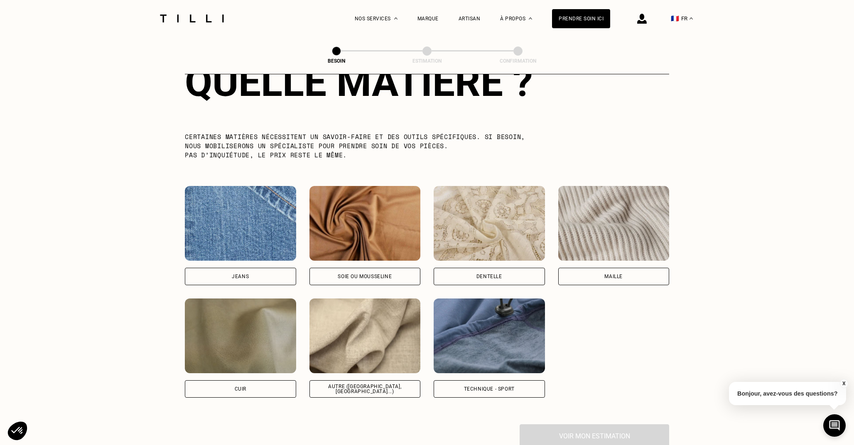
click at [497, 381] on div "Technique - Sport" at bounding box center [489, 389] width 111 height 17
select select "FR"
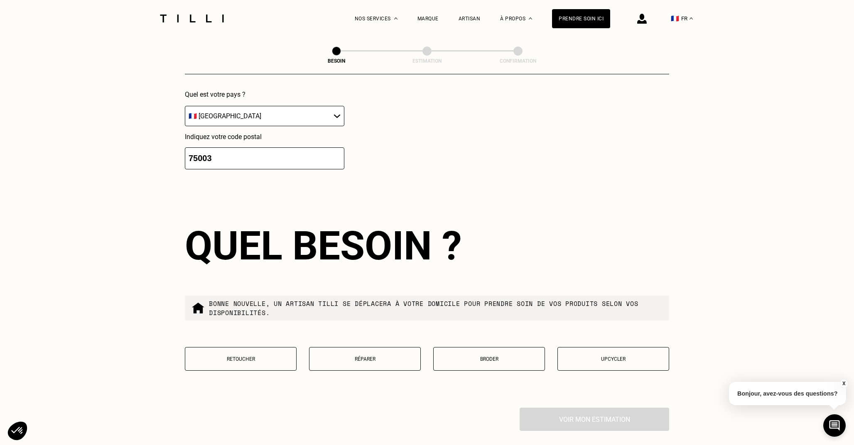
scroll to position [1230, 0]
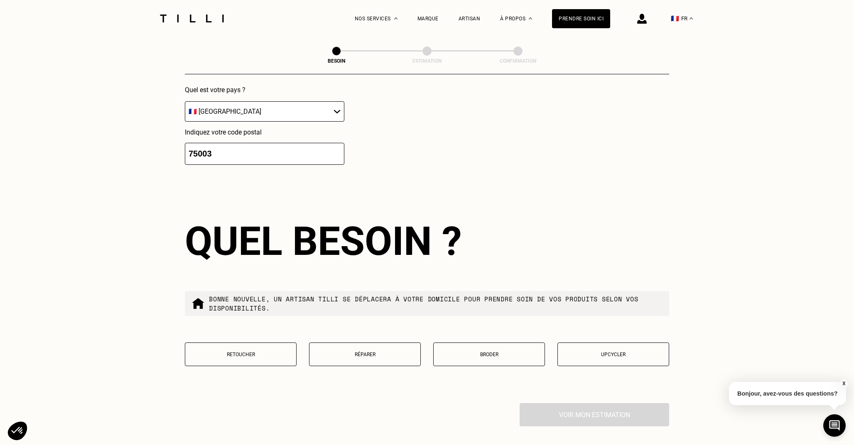
click at [396, 352] on p "Réparer" at bounding box center [365, 355] width 103 height 6
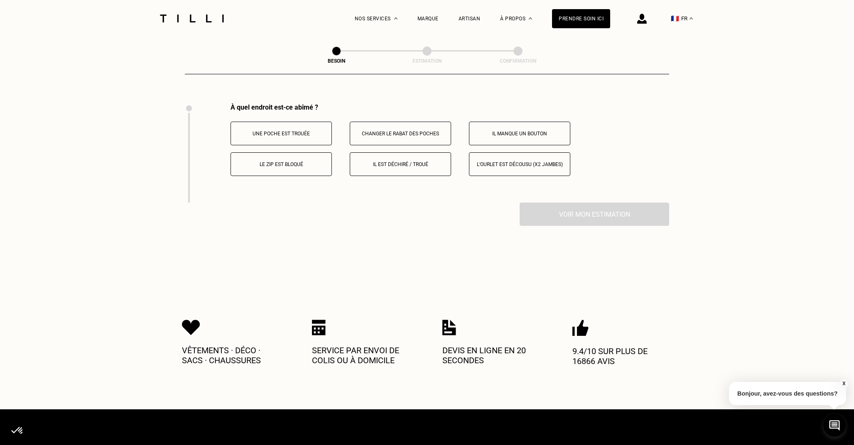
scroll to position [1532, 0]
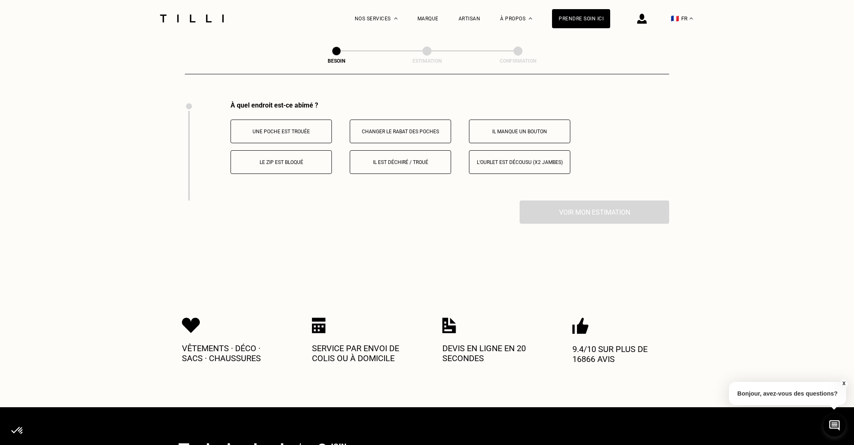
click at [545, 150] on button "L‘ourlet est décousu (x2 jambes)" at bounding box center [519, 162] width 101 height 24
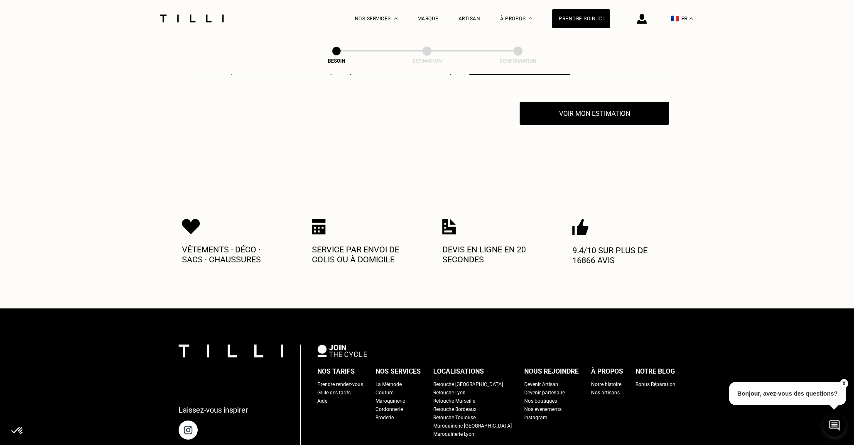
scroll to position [1631, 0]
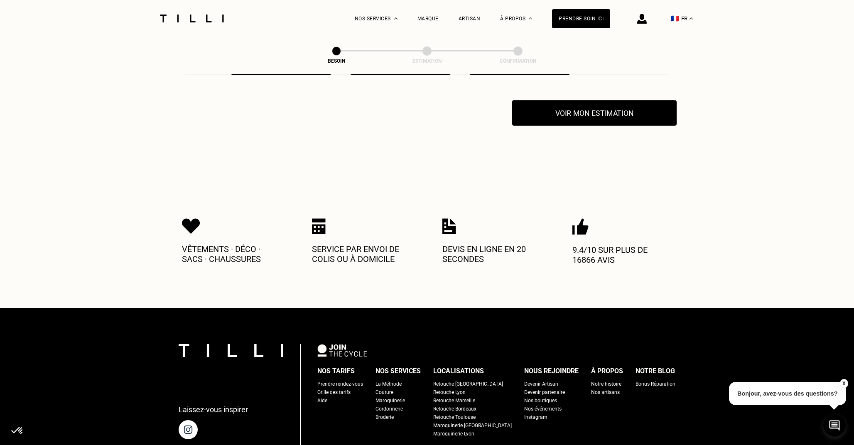
click at [589, 106] on button "Voir mon estimation" at bounding box center [594, 113] width 164 height 26
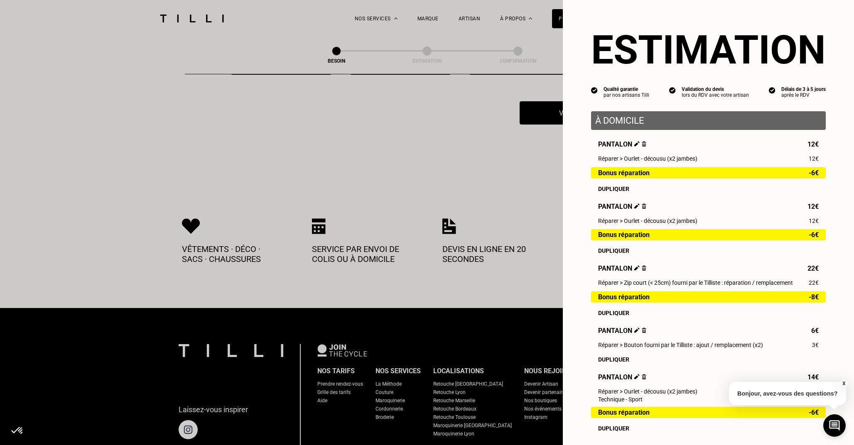
scroll to position [124, 0]
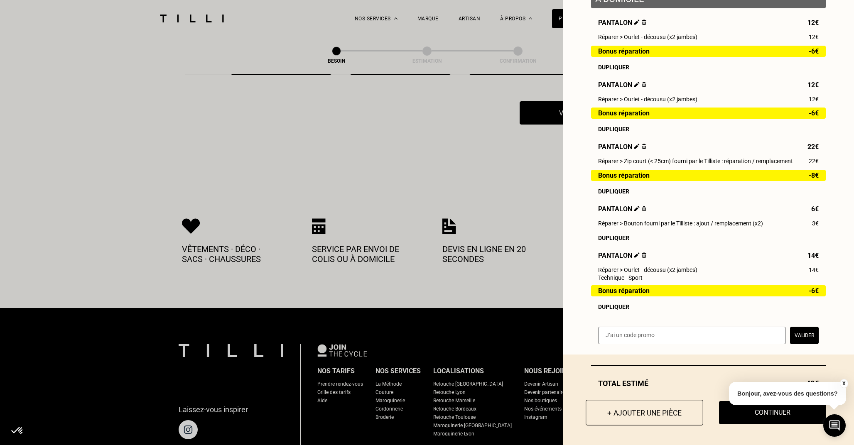
click at [634, 413] on button "+ Ajouter une pièce" at bounding box center [645, 413] width 118 height 26
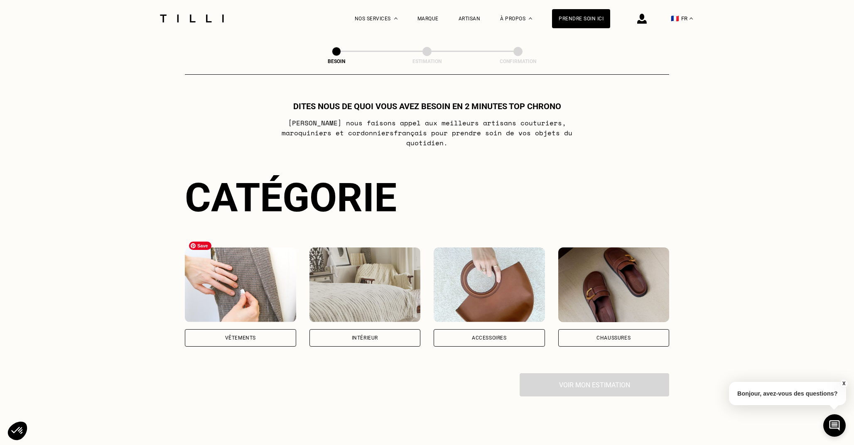
click at [254, 336] on div "Vêtements" at bounding box center [240, 338] width 31 height 5
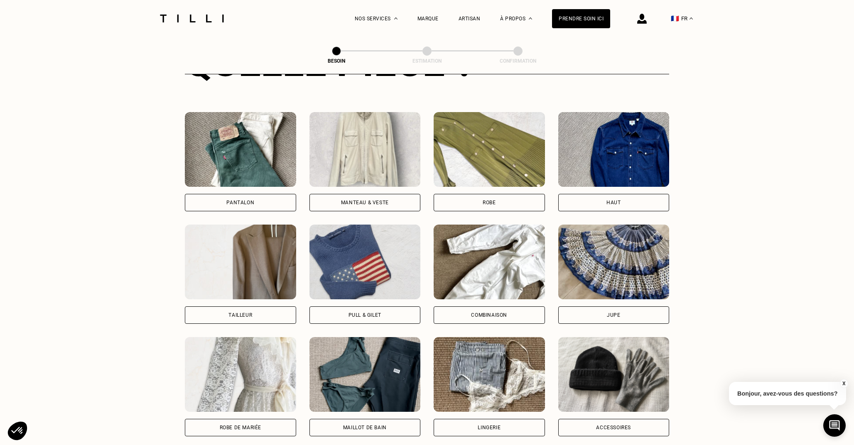
scroll to position [361, 0]
click at [355, 312] on div "Pull & gilet" at bounding box center [365, 314] width 33 height 5
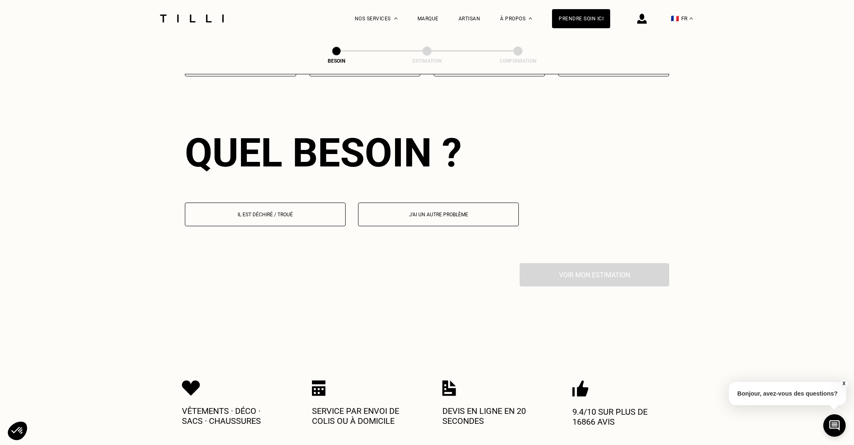
scroll to position [721, 0]
click at [297, 209] on button "Il est déchiré / troué" at bounding box center [265, 215] width 161 height 24
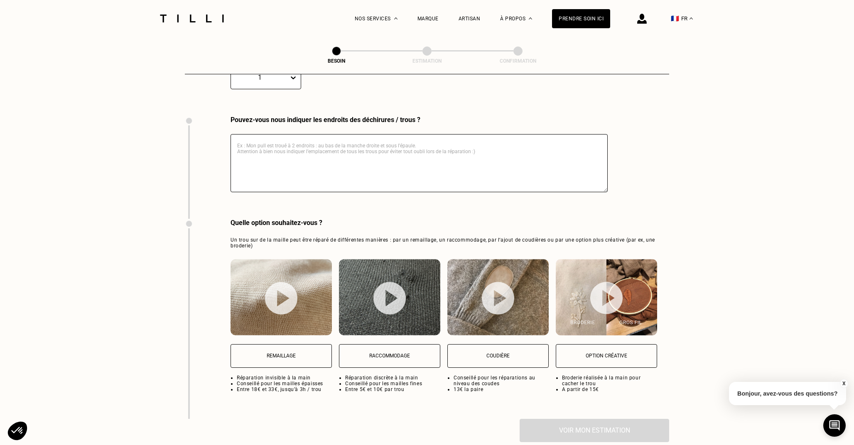
scroll to position [941, 0]
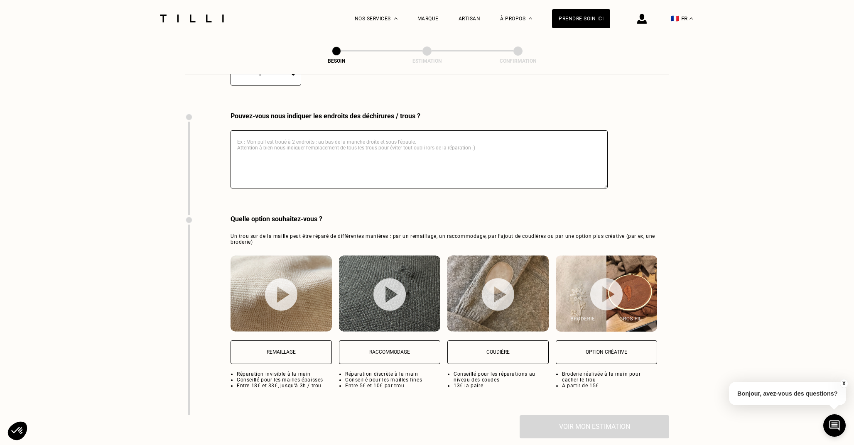
click at [395, 349] on p "Raccommodage" at bounding box center [390, 352] width 92 height 6
select select "FR"
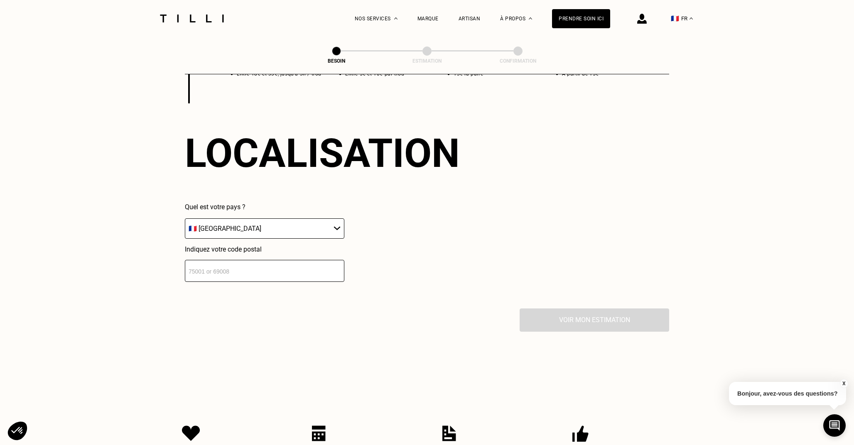
scroll to position [1254, 0]
click at [227, 267] on input "number" at bounding box center [265, 270] width 160 height 22
type input "75003"
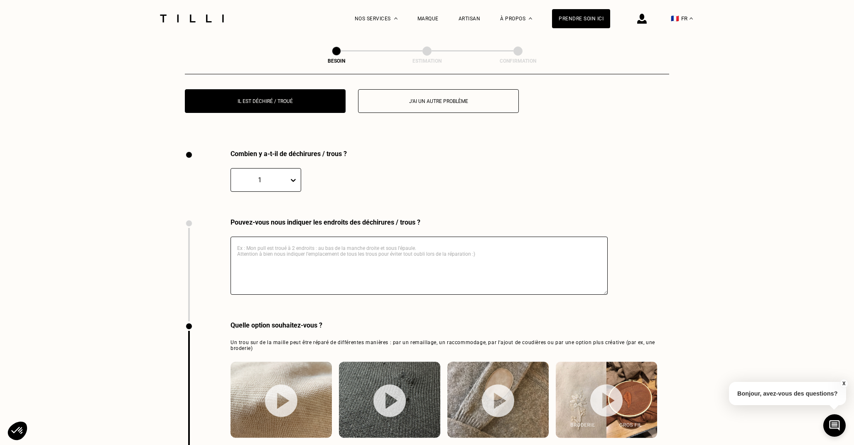
scroll to position [833, 0]
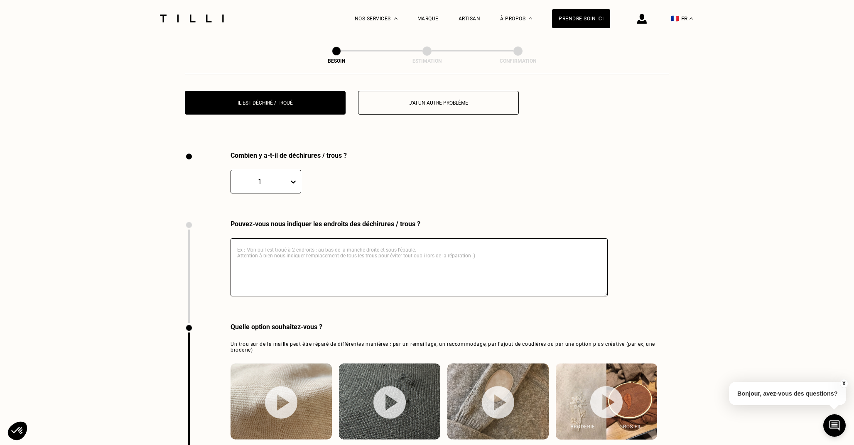
click at [276, 178] on div "1" at bounding box center [259, 182] width 49 height 8
click at [269, 229] on div "3" at bounding box center [266, 236] width 71 height 15
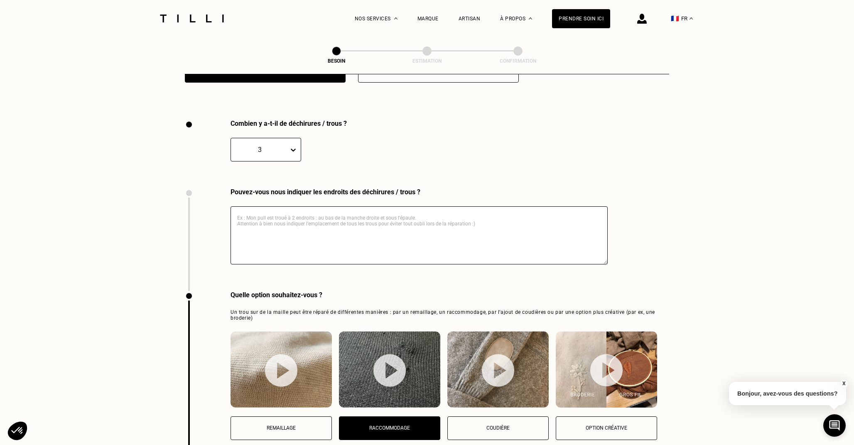
scroll to position [867, 0]
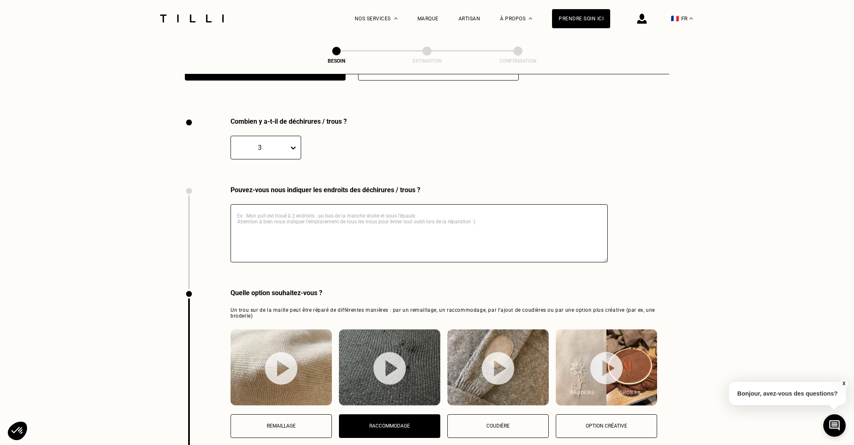
click at [288, 143] on div "3" at bounding box center [260, 148] width 58 height 10
click at [284, 180] on div "2" at bounding box center [266, 187] width 71 height 15
click at [305, 206] on textarea at bounding box center [419, 233] width 377 height 58
type textarea "m"
type textarea ","
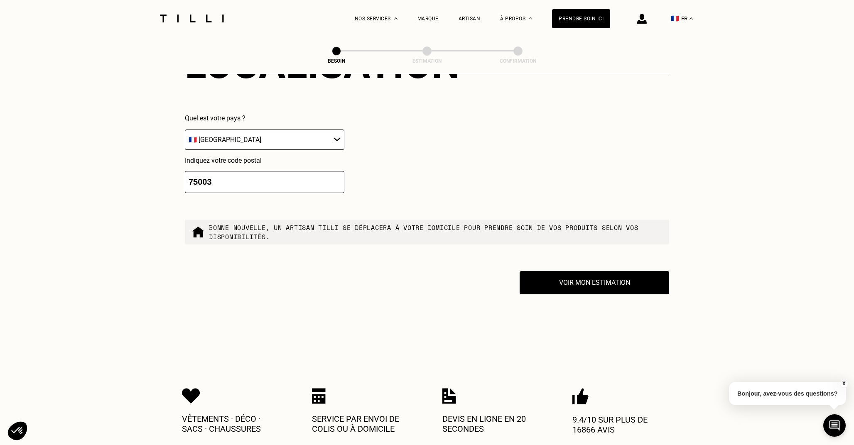
scroll to position [1377, 0]
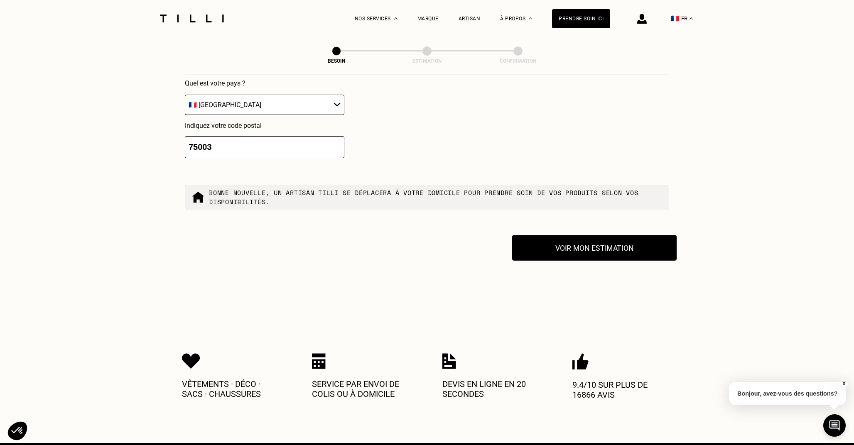
type textarea "mon pull est troué dans 2 endroits sur la colle"
click at [576, 235] on button "Voir mon estimation" at bounding box center [594, 248] width 164 height 26
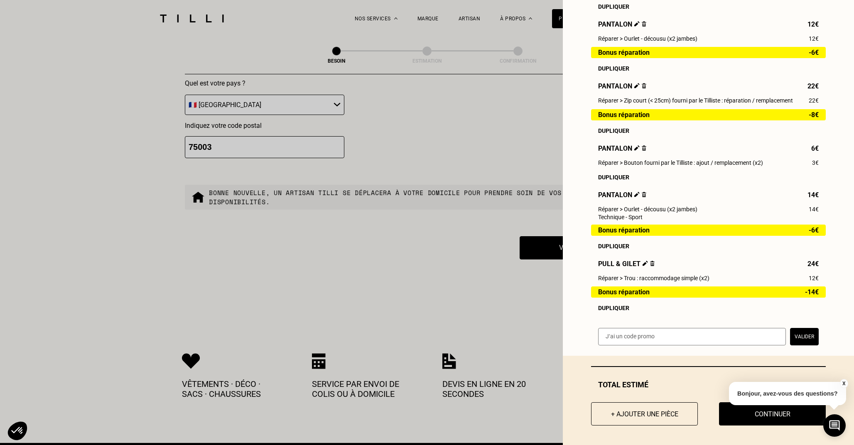
scroll to position [187, 0]
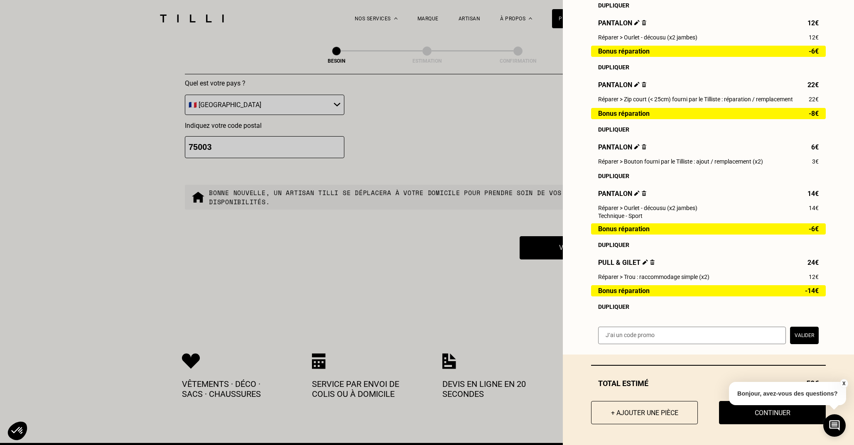
click at [844, 383] on button "X" at bounding box center [844, 383] width 8 height 9
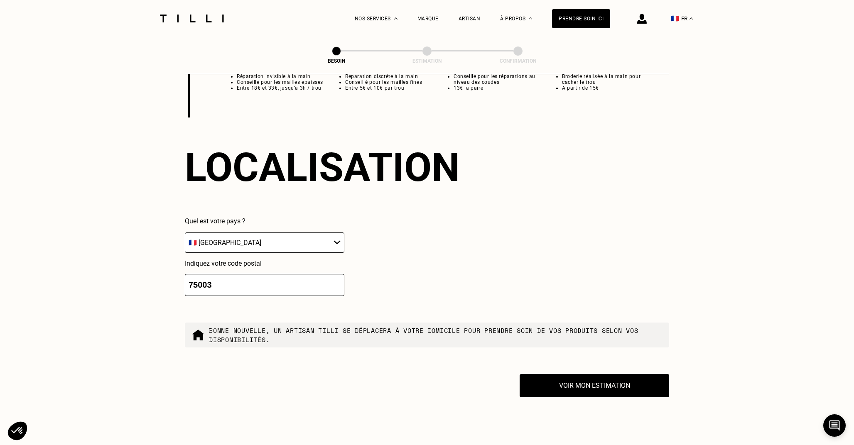
scroll to position [1239, 0]
click at [619, 373] on button "Voir mon estimation" at bounding box center [594, 386] width 164 height 26
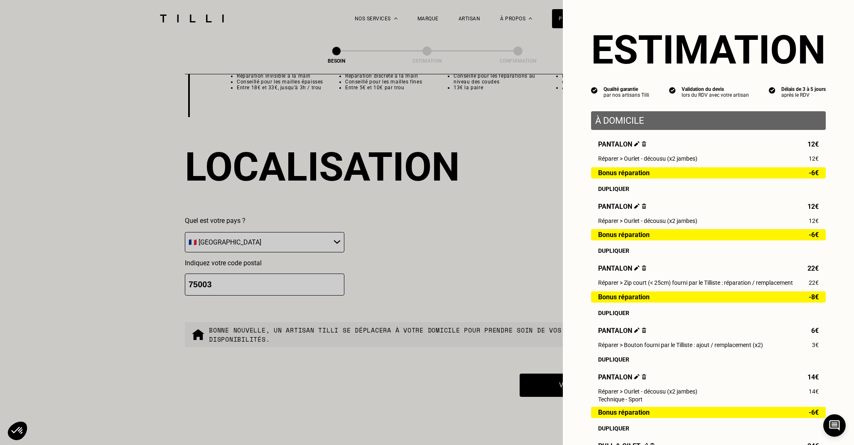
scroll to position [187, 0]
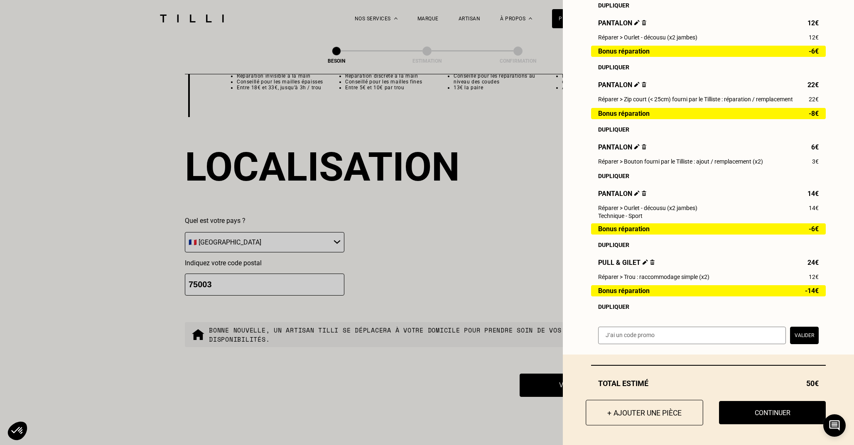
click at [627, 410] on button "+ Ajouter une pièce" at bounding box center [645, 413] width 118 height 26
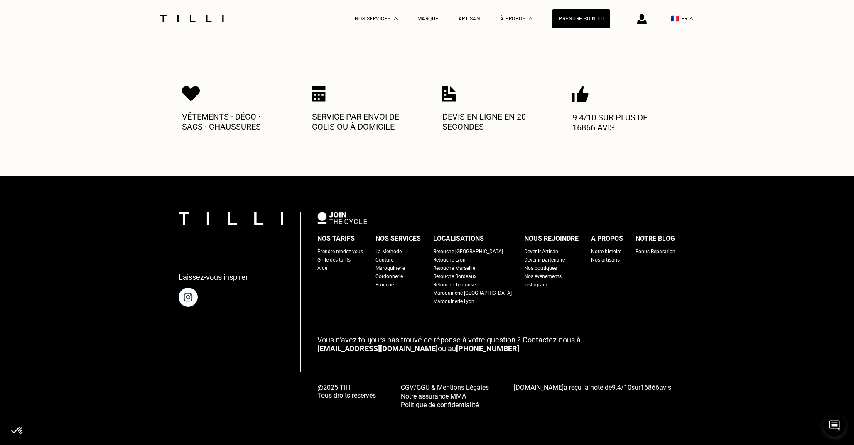
scroll to position [0, 0]
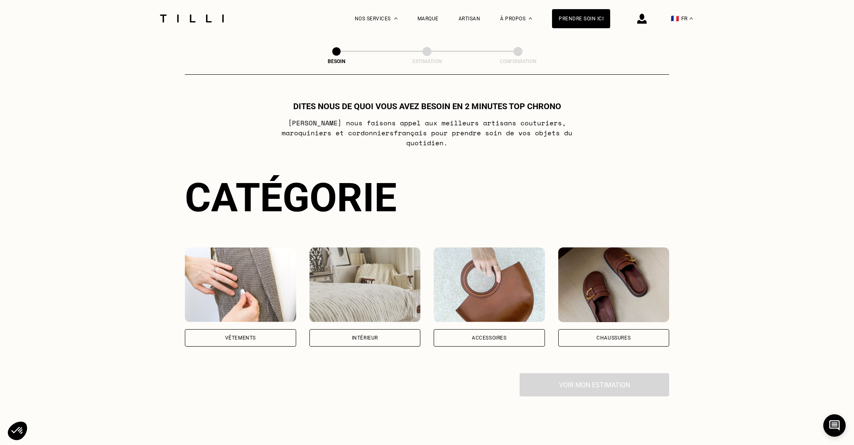
click at [601, 329] on div "Chaussures" at bounding box center [613, 337] width 111 height 17
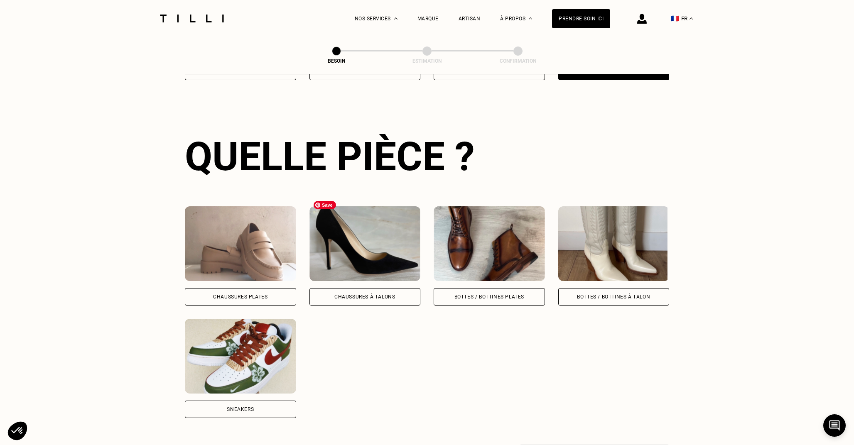
scroll to position [270, 0]
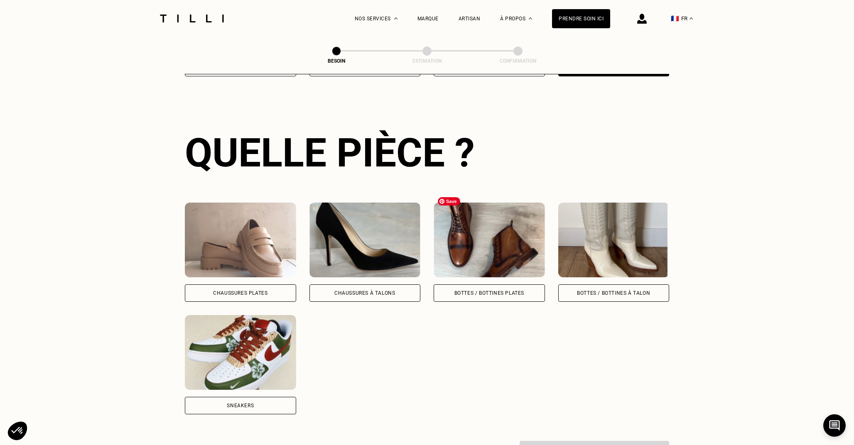
click at [491, 234] on img at bounding box center [489, 240] width 111 height 75
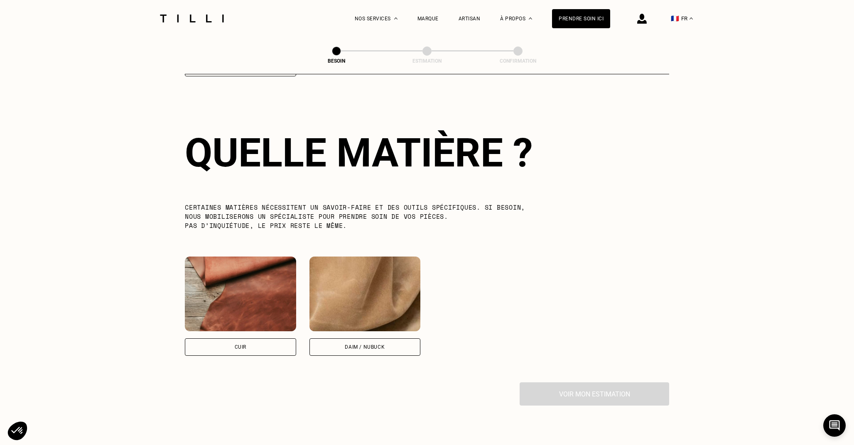
scroll to position [609, 0]
click at [252, 311] on img at bounding box center [240, 294] width 111 height 75
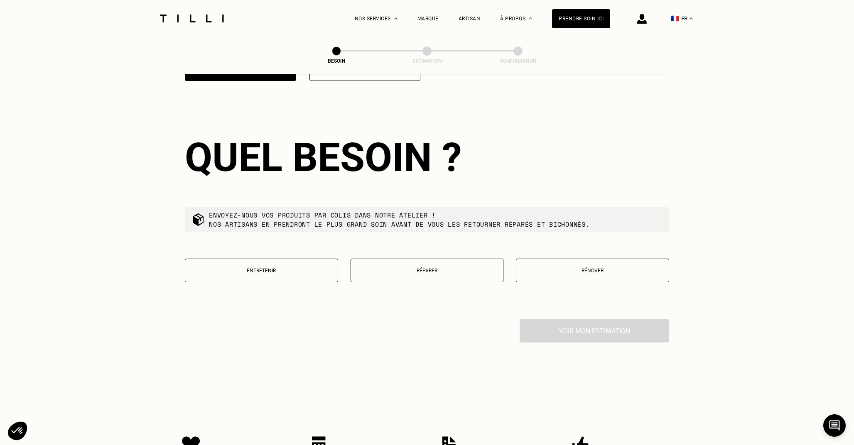
scroll to position [889, 0]
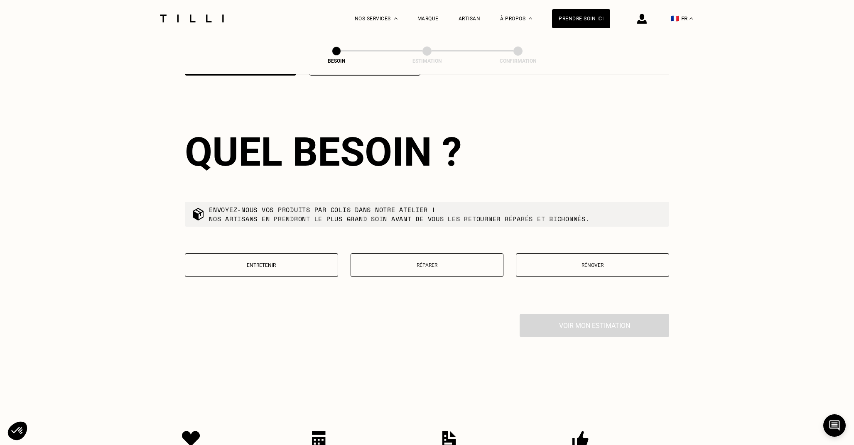
click at [413, 253] on button "Réparer" at bounding box center [427, 265] width 153 height 24
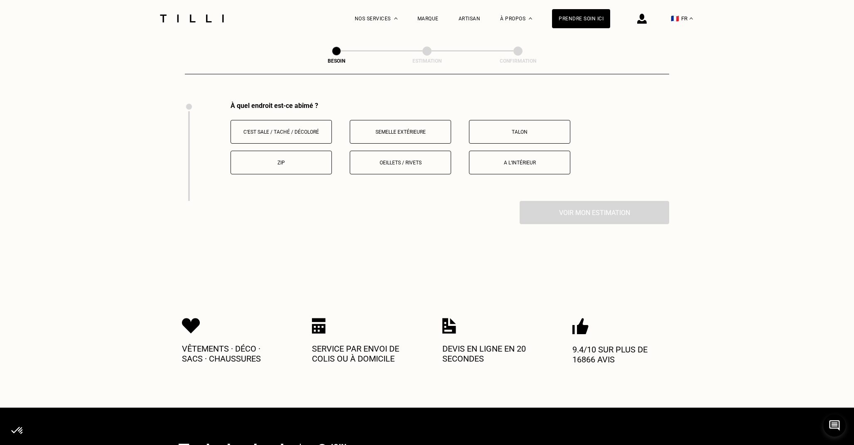
scroll to position [1102, 0]
click at [514, 129] on p "Talon" at bounding box center [520, 132] width 92 height 6
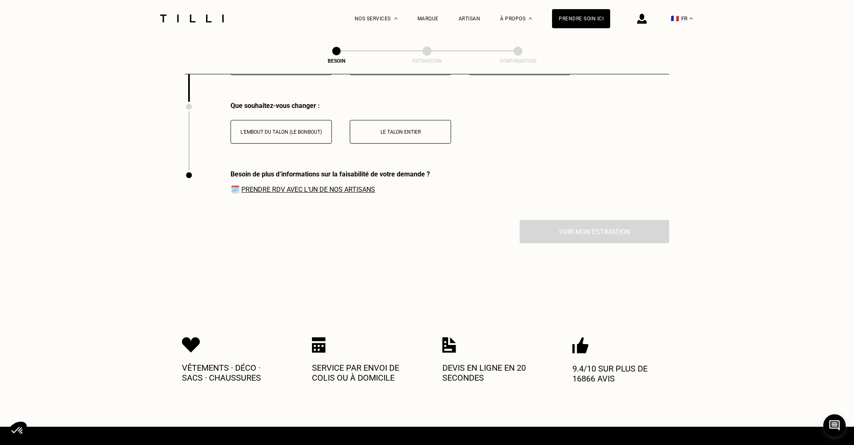
scroll to position [1201, 0]
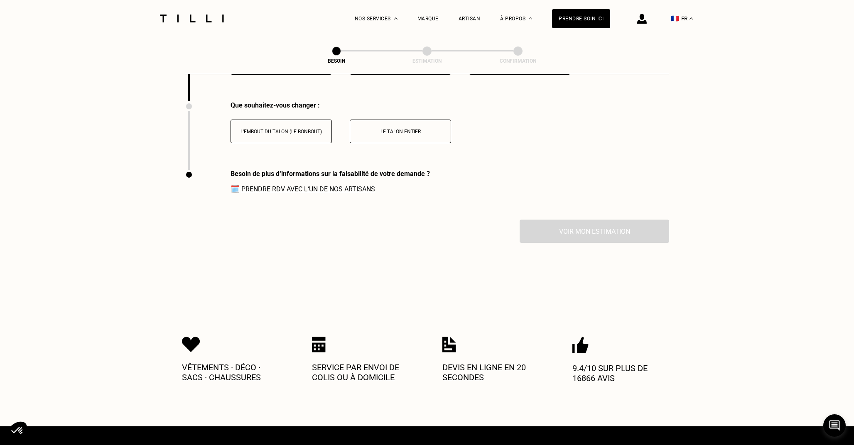
click at [308, 185] on link "Prendre RDV avec l‘un de nos artisans" at bounding box center [308, 189] width 134 height 8
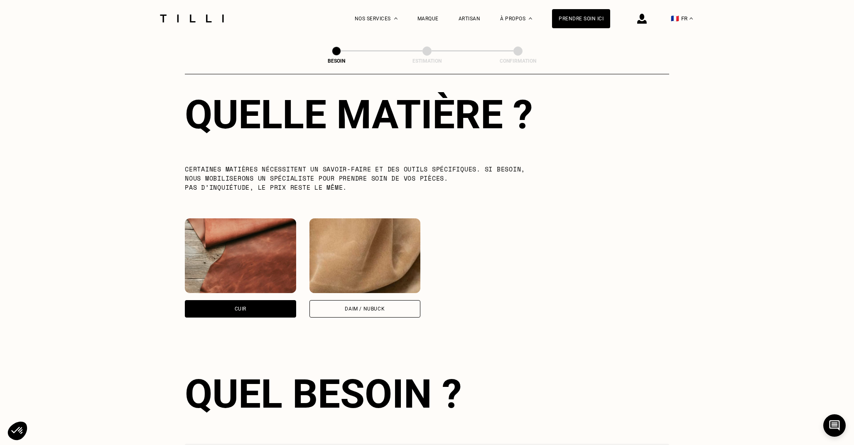
scroll to position [555, 0]
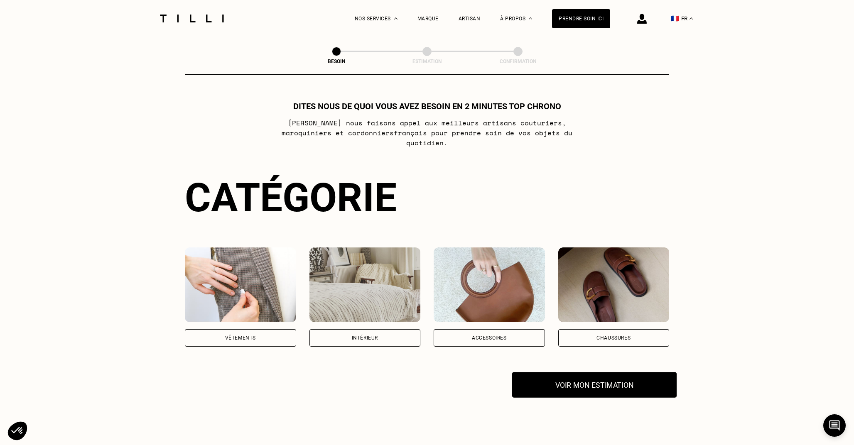
click at [638, 375] on button "Voir mon estimation" at bounding box center [594, 385] width 164 height 26
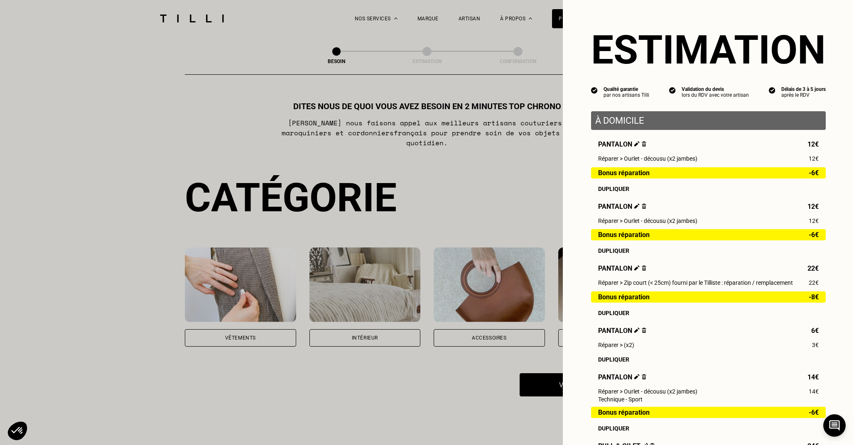
scroll to position [187, 0]
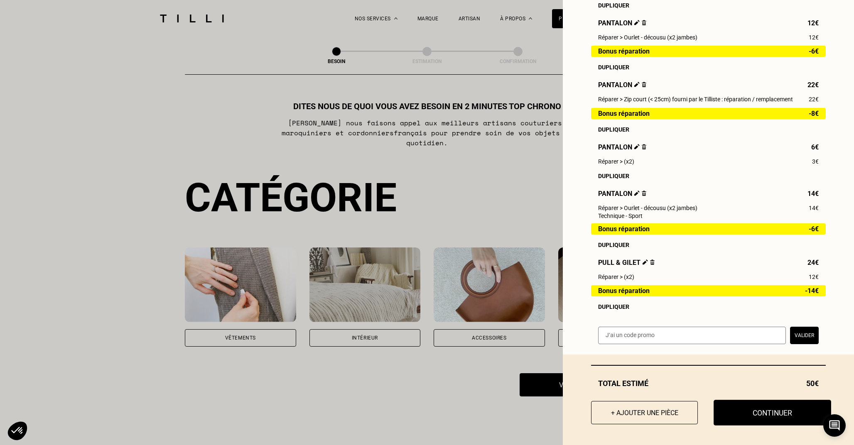
click at [776, 410] on button "Continuer" at bounding box center [773, 413] width 118 height 26
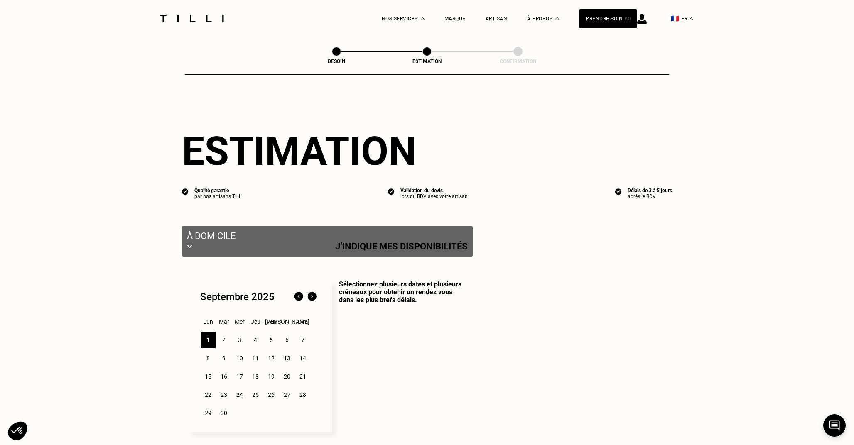
select select "FR"
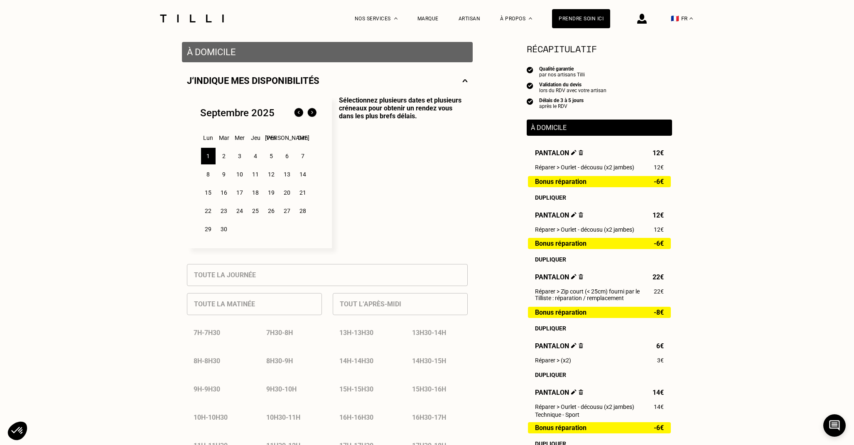
scroll to position [158, 0]
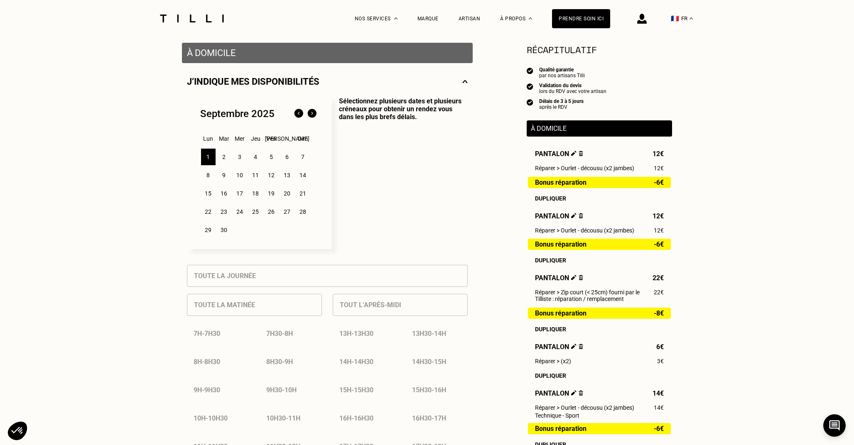
click at [284, 331] on div "7h30 - 8h" at bounding box center [291, 333] width 62 height 21
click at [223, 156] on div "2" at bounding box center [224, 157] width 15 height 17
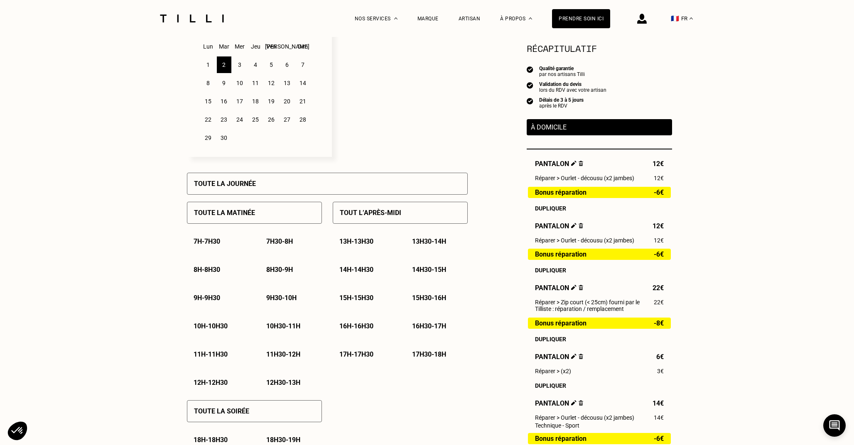
scroll to position [252, 0]
click at [563, 129] on p "À domicile" at bounding box center [599, 127] width 137 height 8
click at [575, 125] on p "À domicile" at bounding box center [599, 127] width 137 height 8
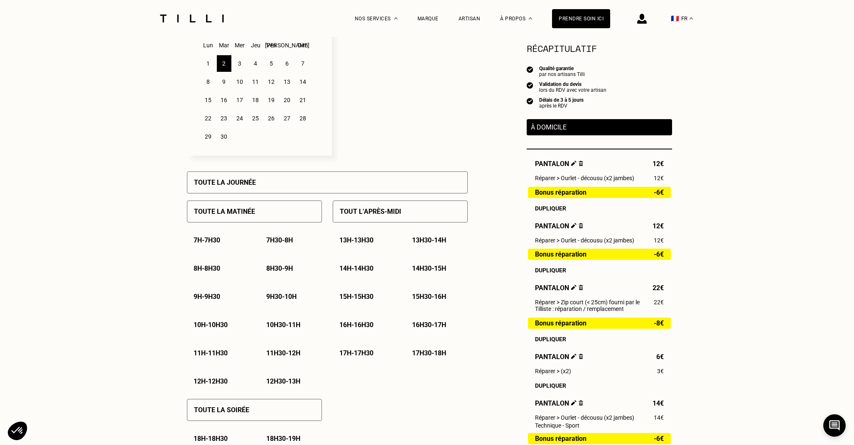
click at [280, 294] on p "9h30 - 10h" at bounding box center [281, 297] width 30 height 8
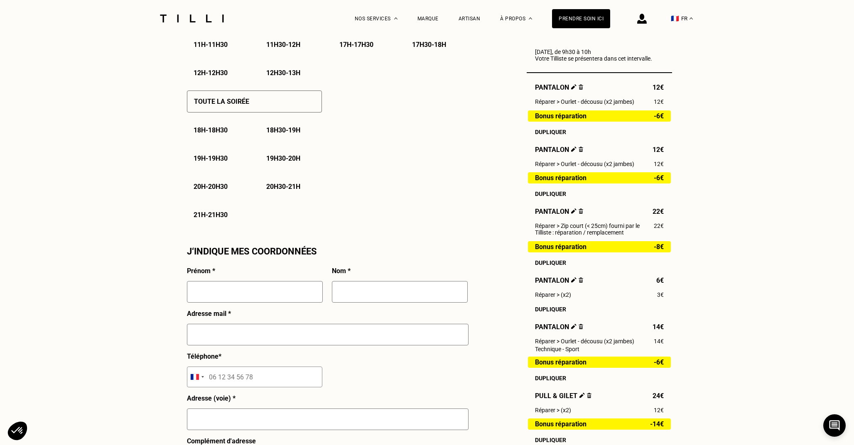
scroll to position [604, 0]
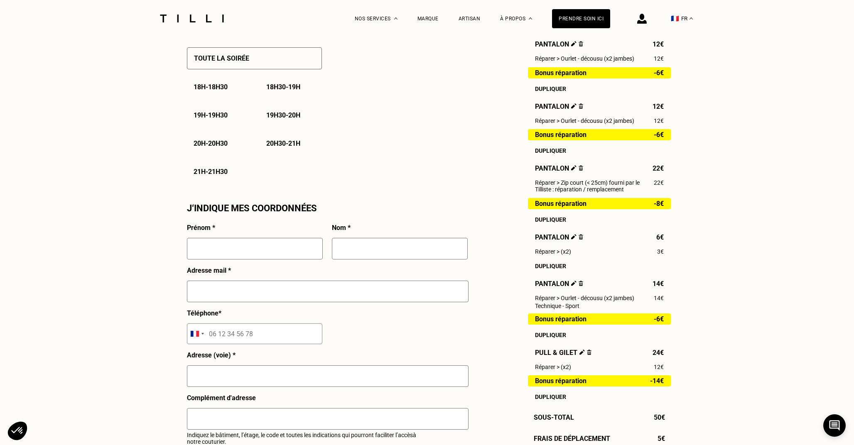
click at [243, 256] on input "text" at bounding box center [255, 249] width 136 height 22
type input "Lila"
type input "[PERSON_NAME]"
type input "[EMAIL_ADDRESS][DOMAIN_NAME]"
type input "07 65 72 64 84"
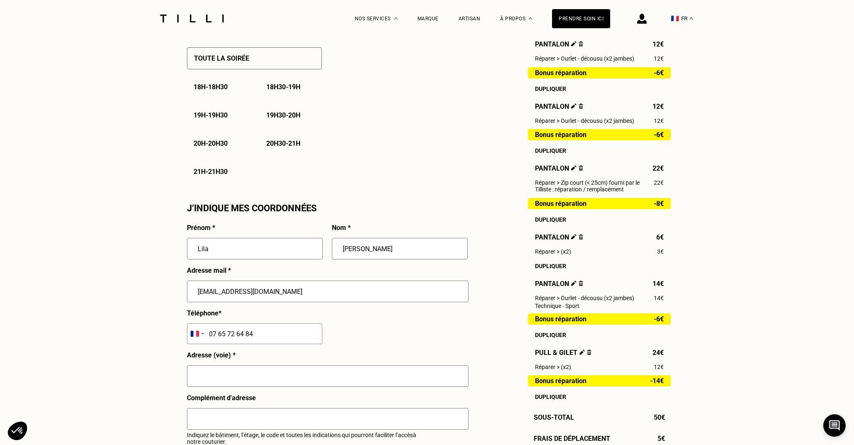
type input "[STREET_ADDRESS]"
type input "[GEOGRAPHIC_DATA]"
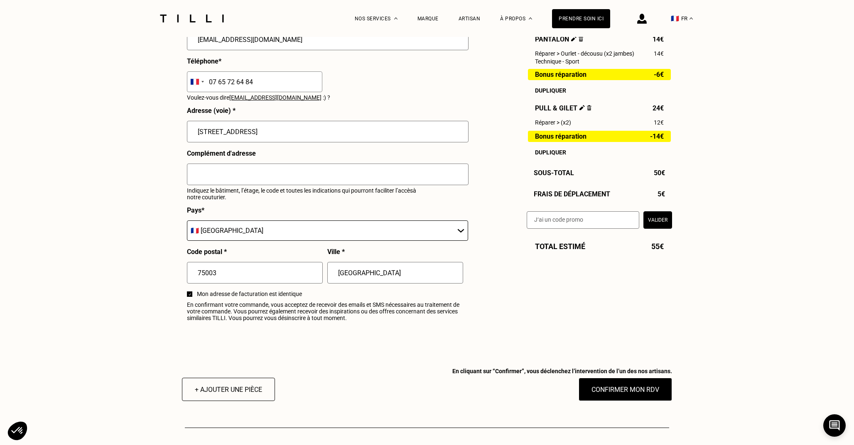
scroll to position [855, 0]
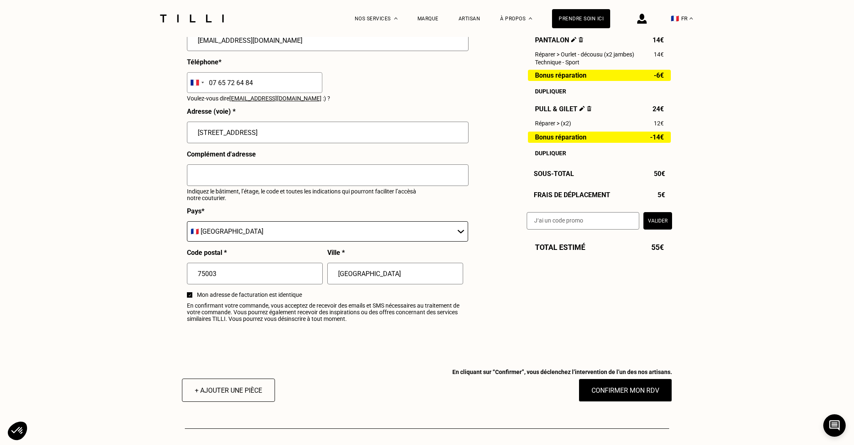
drag, startPoint x: 631, startPoint y: 394, endPoint x: 675, endPoint y: 248, distance: 152.6
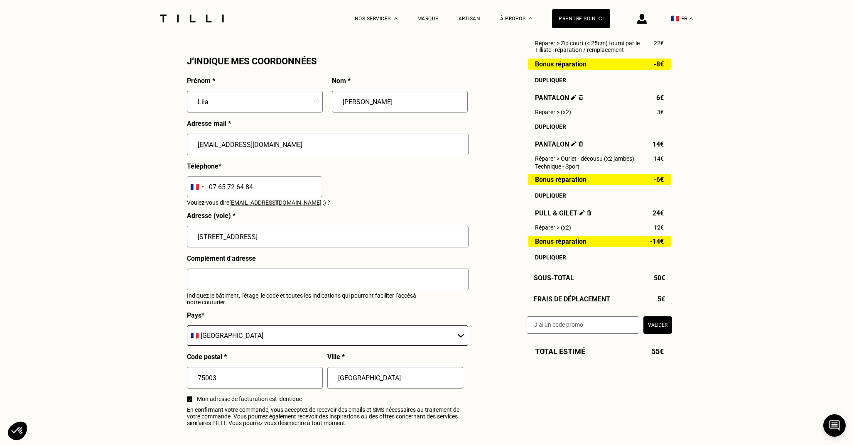
scroll to position [894, 0]
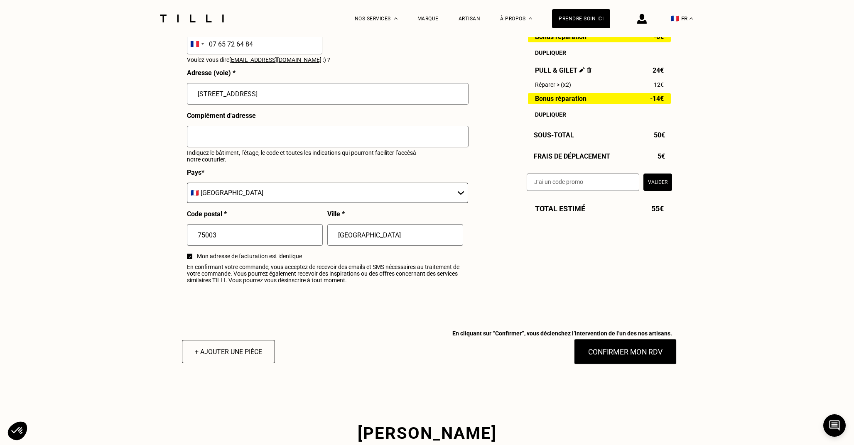
click at [636, 351] on button "Confirmer mon RDV" at bounding box center [625, 352] width 103 height 26
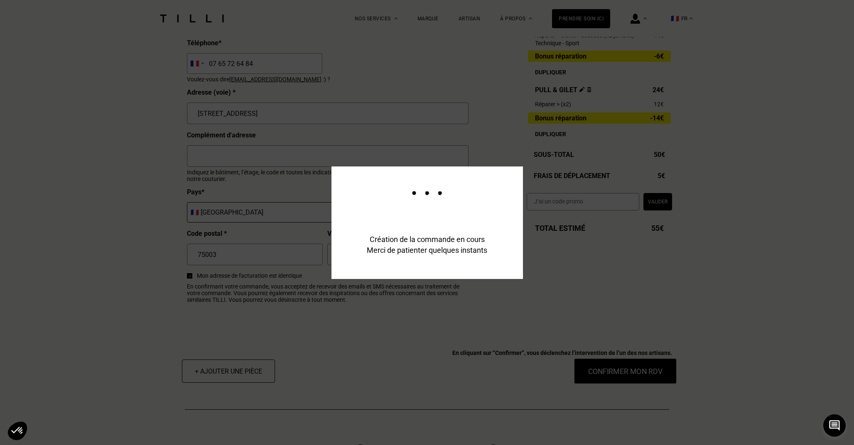
scroll to position [913, 0]
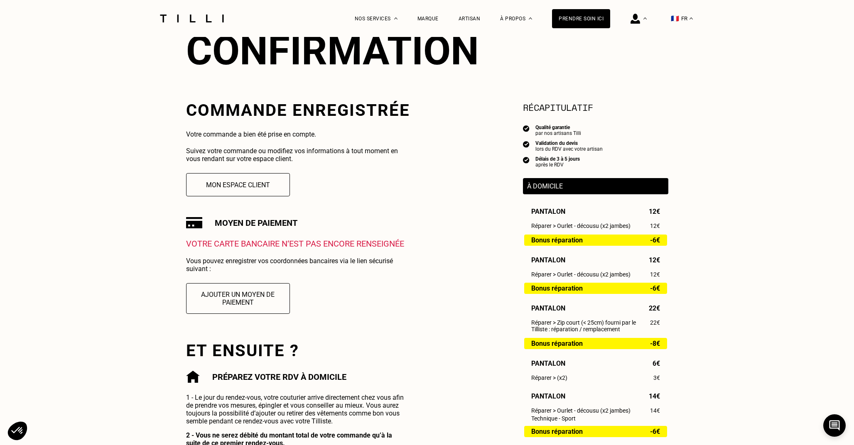
scroll to position [103, 0]
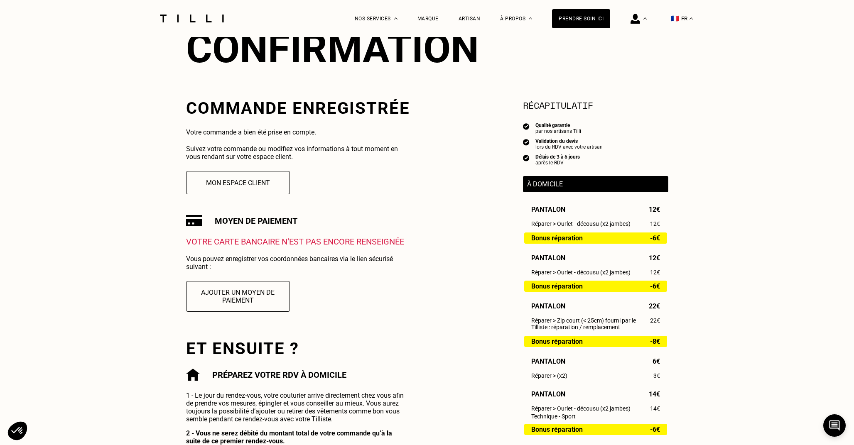
click at [247, 244] on p "Votre carte bancaire n‘est pas encore renseignée" at bounding box center [298, 242] width 224 height 10
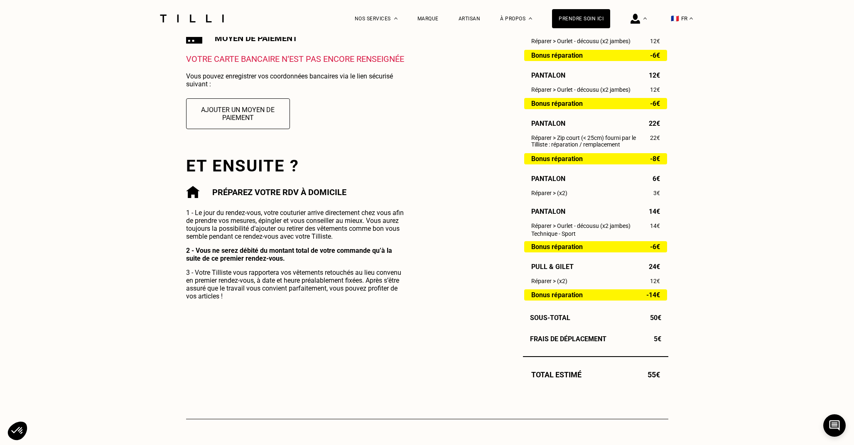
scroll to position [288, 0]
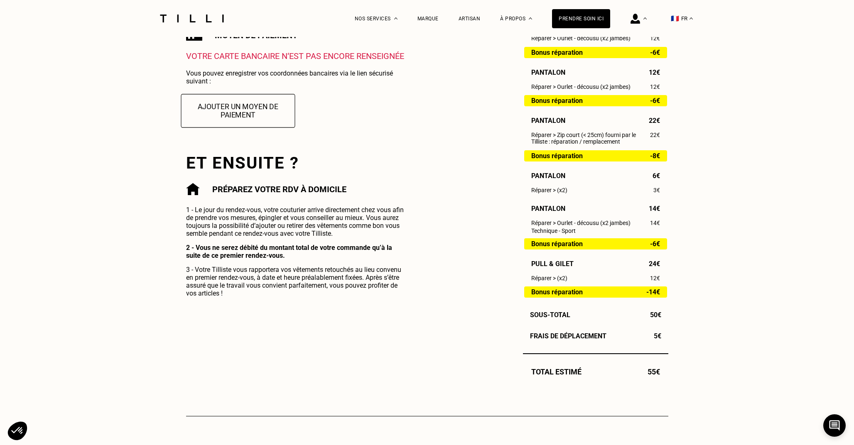
click at [235, 108] on button "Ajouter un moyen de paiement" at bounding box center [238, 111] width 114 height 34
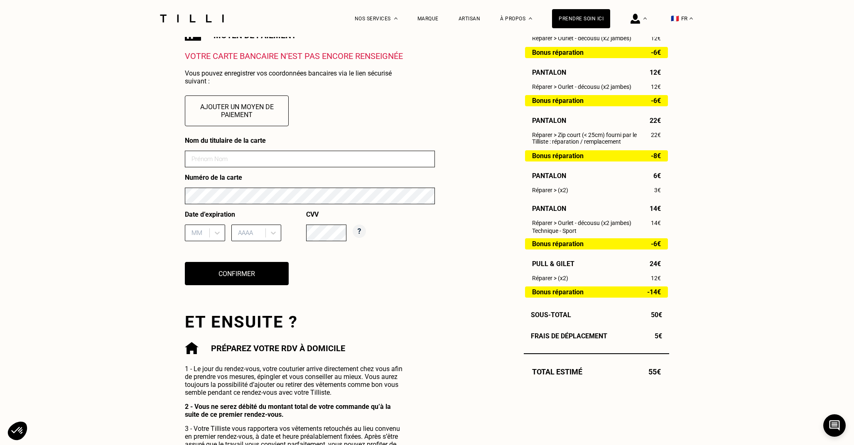
click at [244, 160] on input at bounding box center [310, 159] width 250 height 17
type input "[PERSON_NAME]"
type input "01"
type input "2028"
click at [272, 277] on button "Confirmer" at bounding box center [237, 274] width 114 height 26
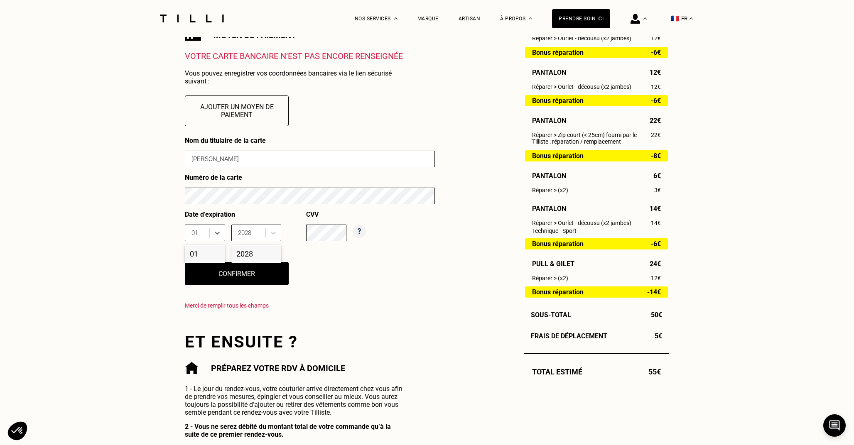
click at [200, 253] on div "01" at bounding box center [205, 253] width 40 height 15
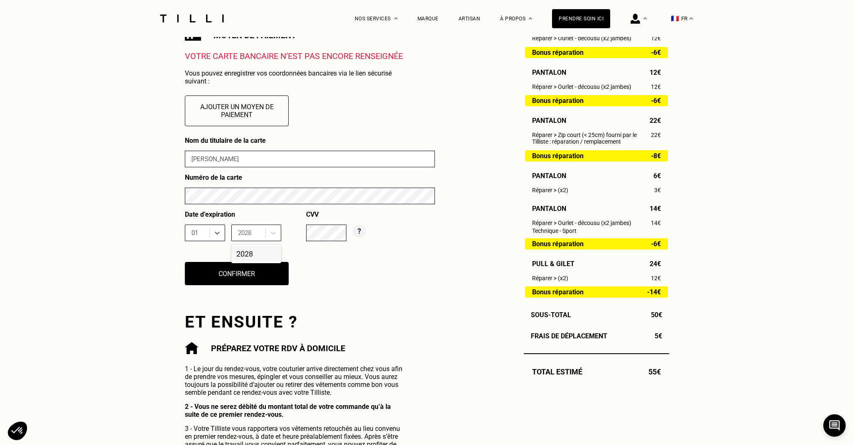
click at [249, 254] on div "2028" at bounding box center [256, 253] width 50 height 15
click at [255, 270] on button "Confirmer" at bounding box center [237, 274] width 114 height 26
